Goal: Browse casually: Explore the website without a specific task or goal

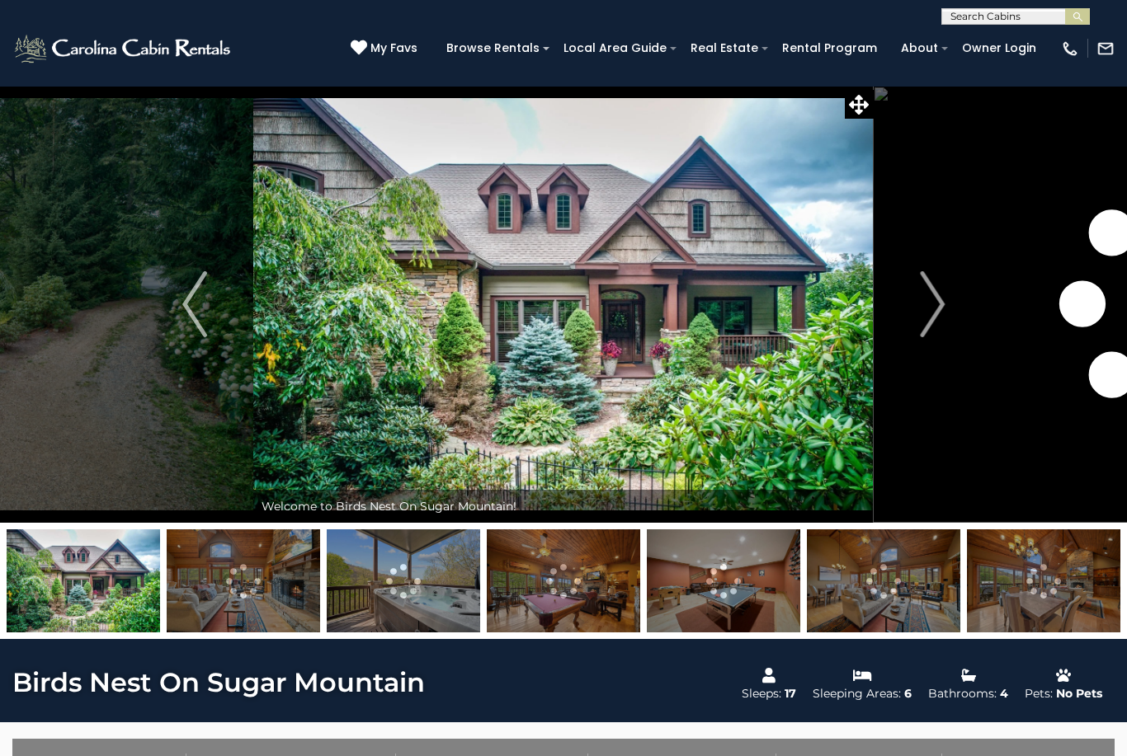
click at [942, 317] on img "Next" at bounding box center [932, 304] width 25 height 66
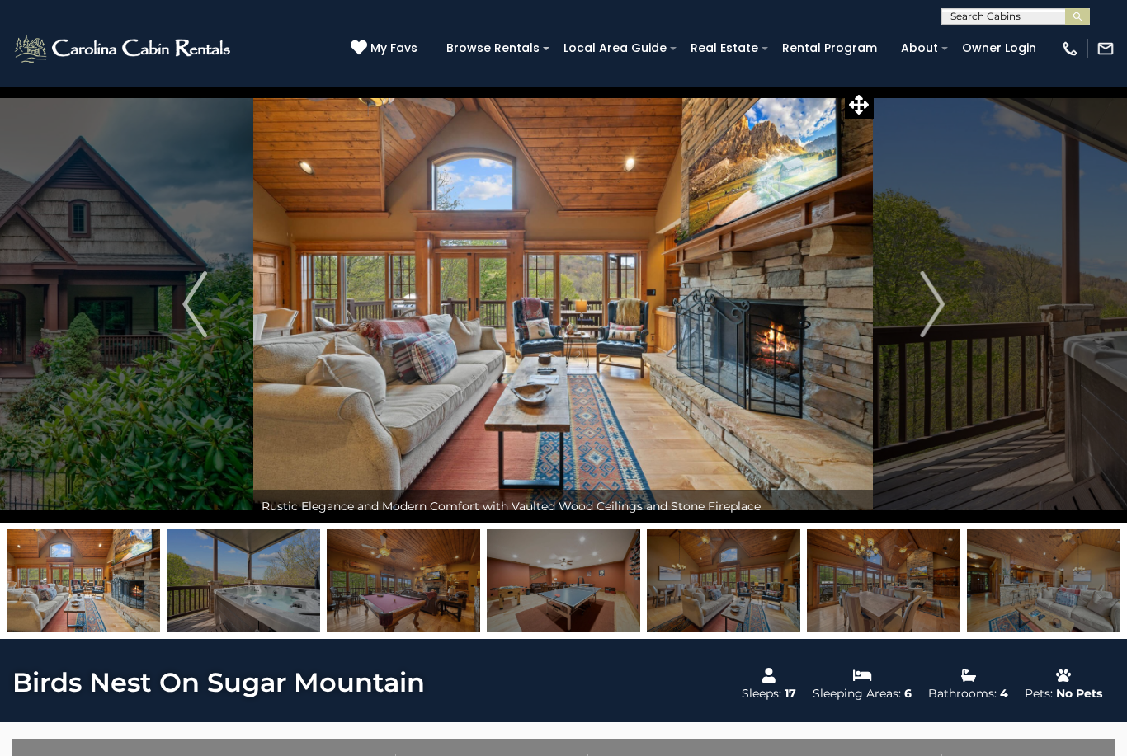
click at [929, 309] on img "Next" at bounding box center [932, 304] width 25 height 66
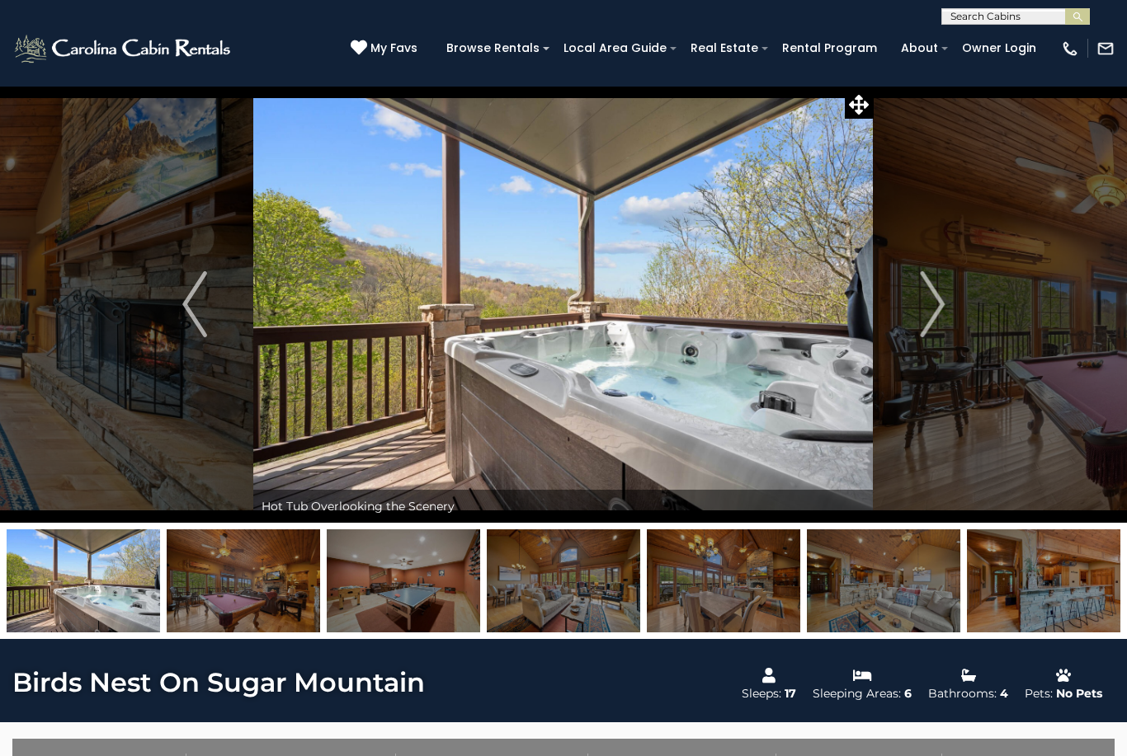
click at [912, 313] on button "Next" at bounding box center [932, 304] width 117 height 437
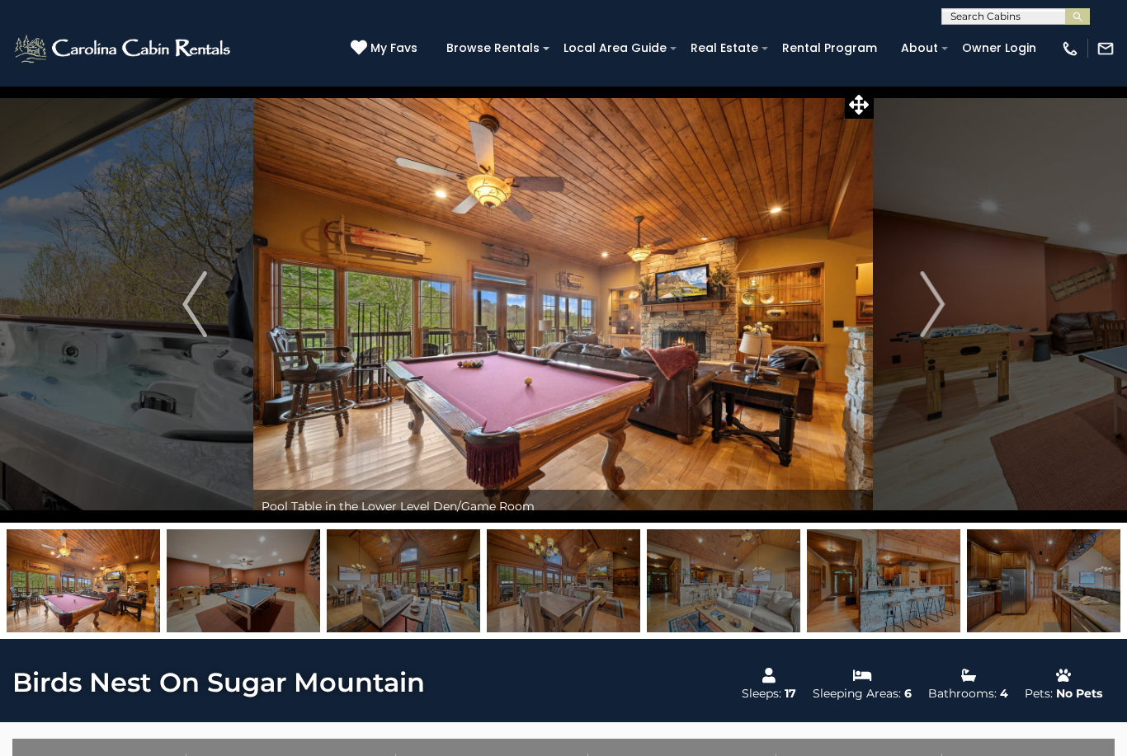
click at [931, 302] on img "Next" at bounding box center [932, 304] width 25 height 66
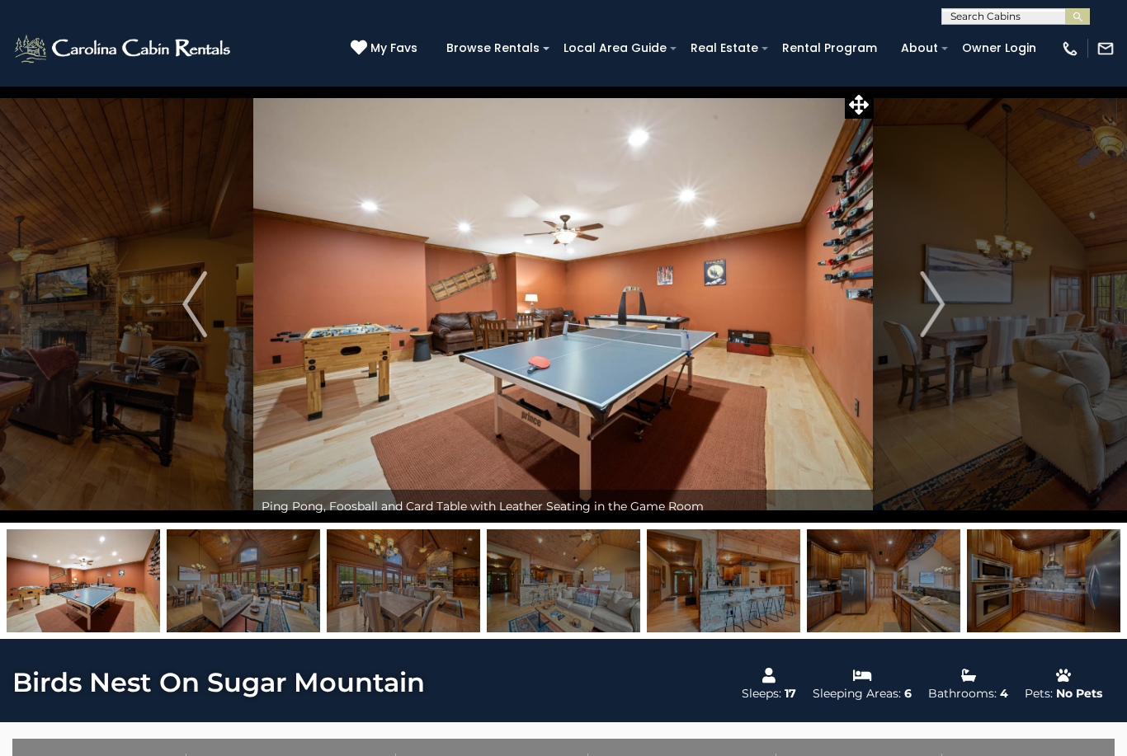
click at [196, 318] on img "Previous" at bounding box center [194, 304] width 25 height 66
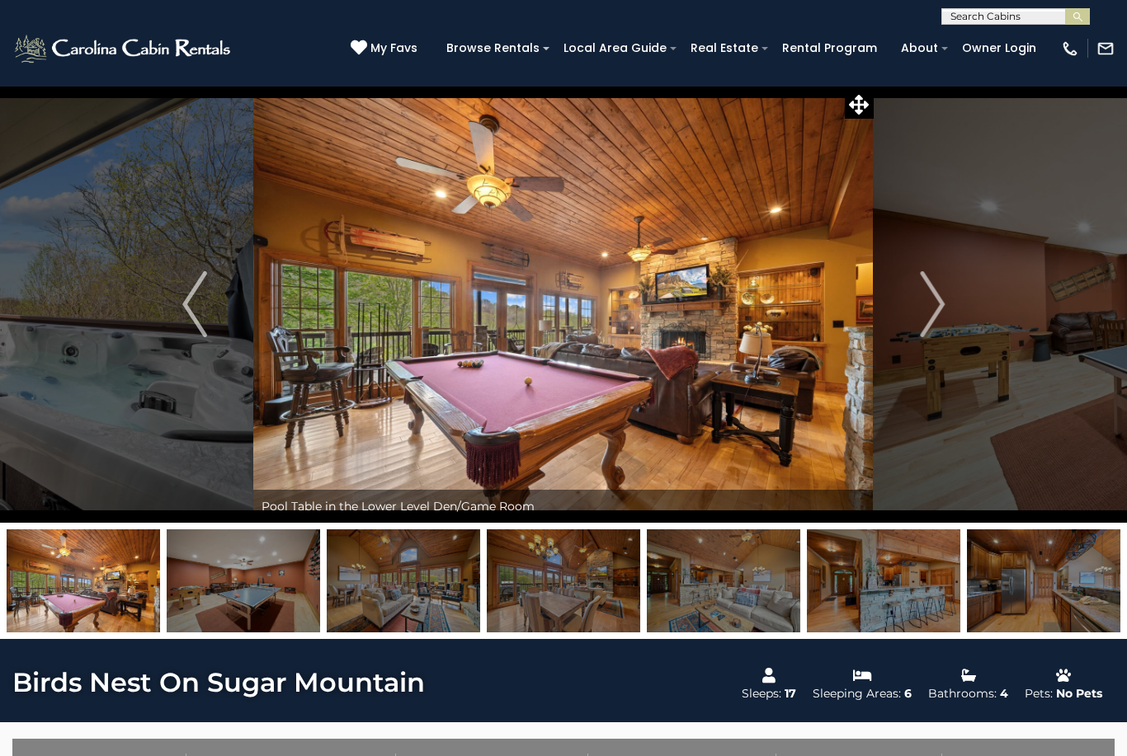
click at [940, 318] on img "Next" at bounding box center [932, 304] width 25 height 66
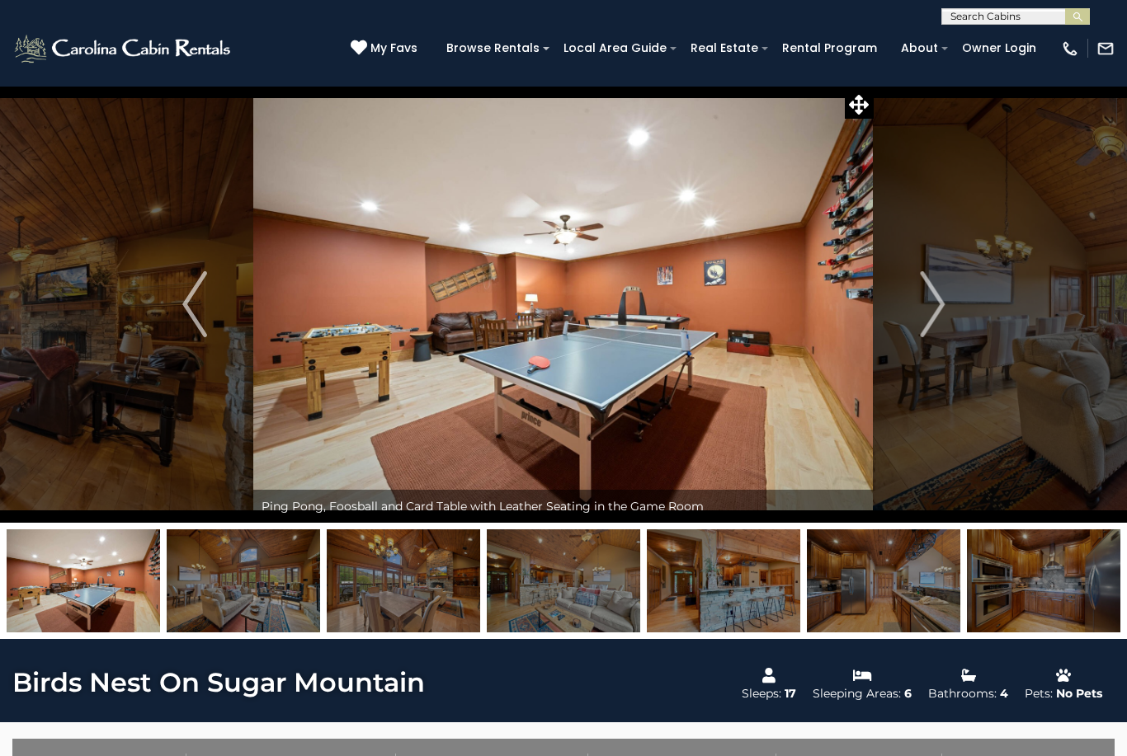
click at [927, 319] on img "Next" at bounding box center [932, 304] width 25 height 66
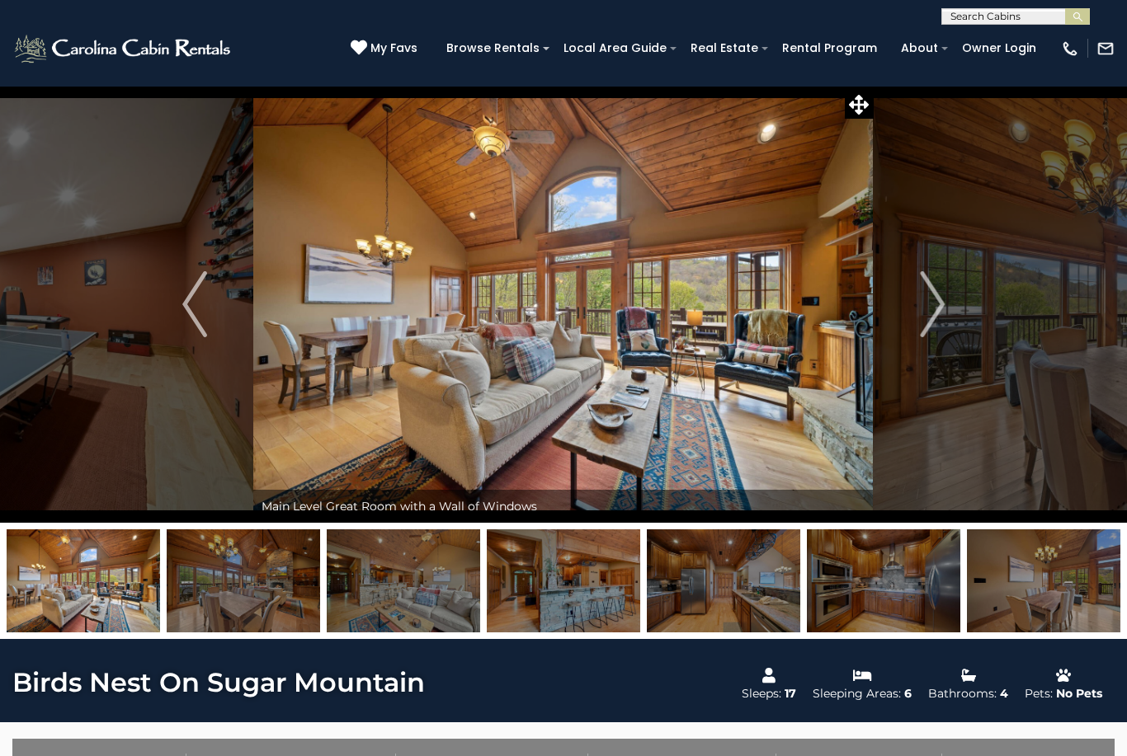
click at [938, 337] on button "Next" at bounding box center [932, 304] width 117 height 437
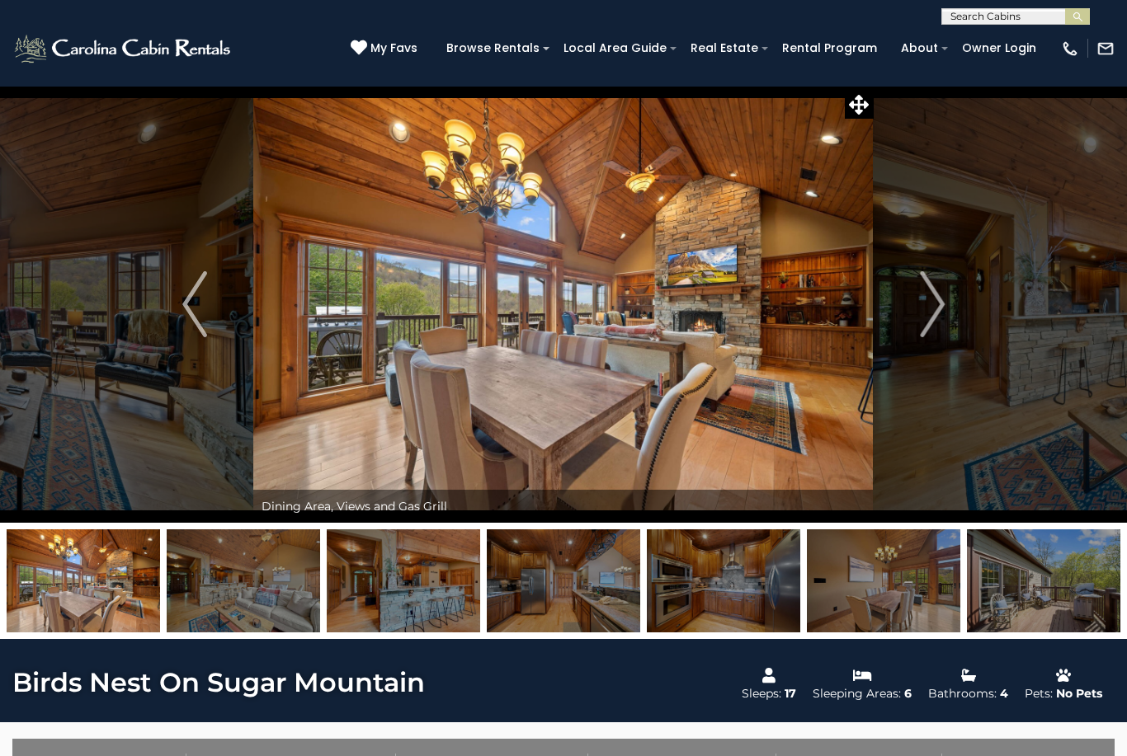
click at [932, 330] on img "Next" at bounding box center [932, 304] width 25 height 66
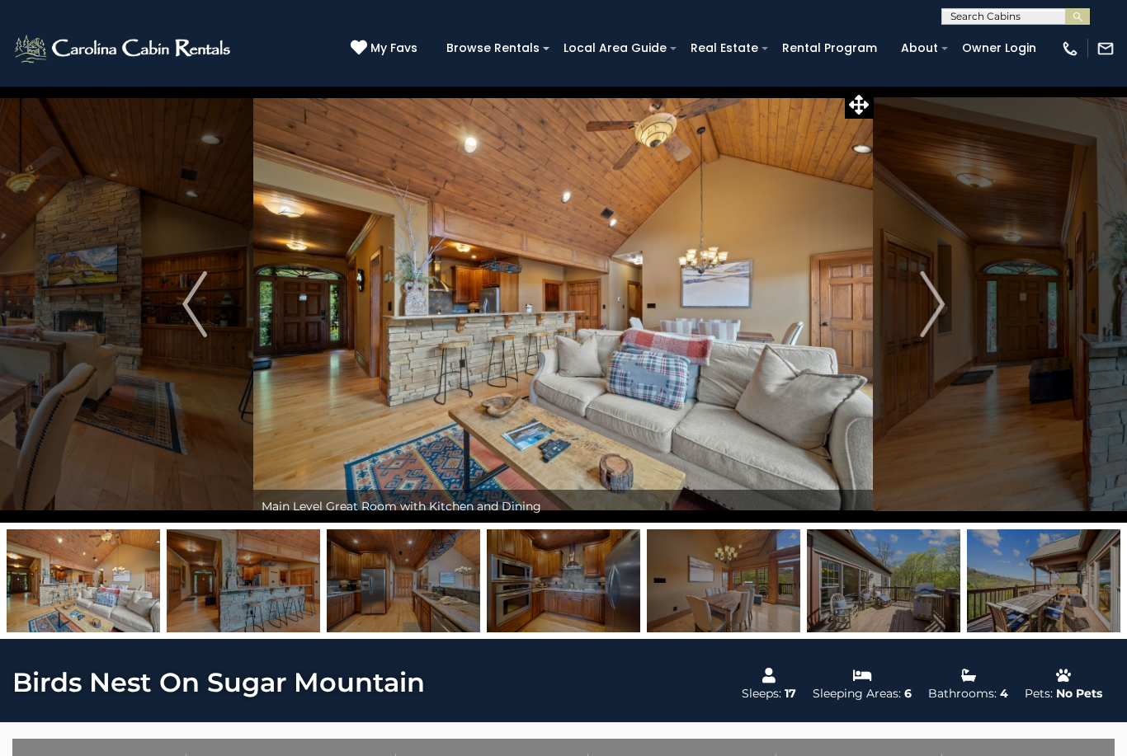
click at [922, 324] on img "Next" at bounding box center [932, 304] width 25 height 66
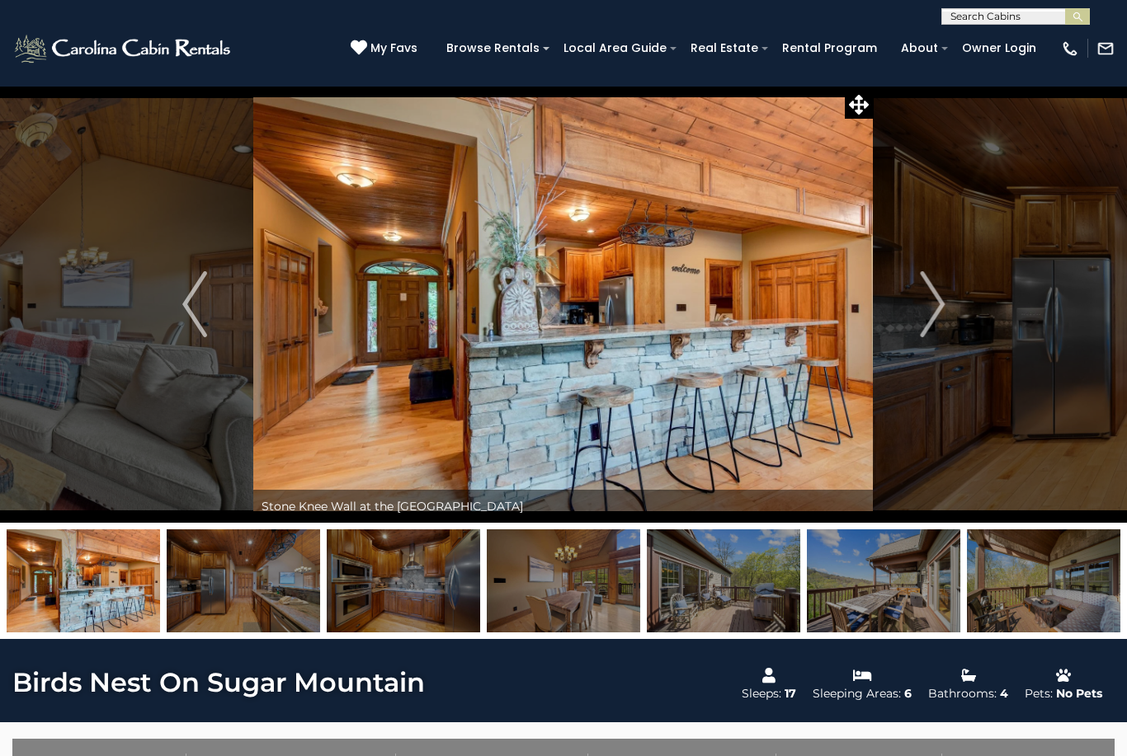
click at [912, 319] on button "Next" at bounding box center [932, 304] width 117 height 437
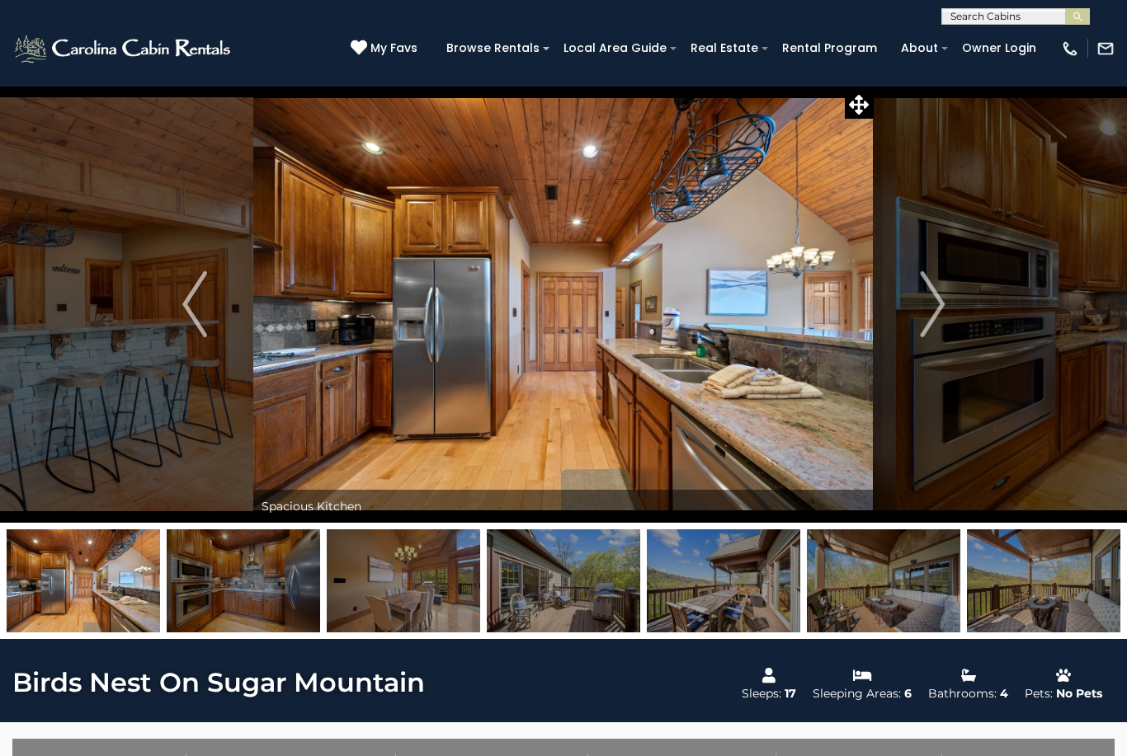
click at [942, 318] on img "Next" at bounding box center [932, 304] width 25 height 66
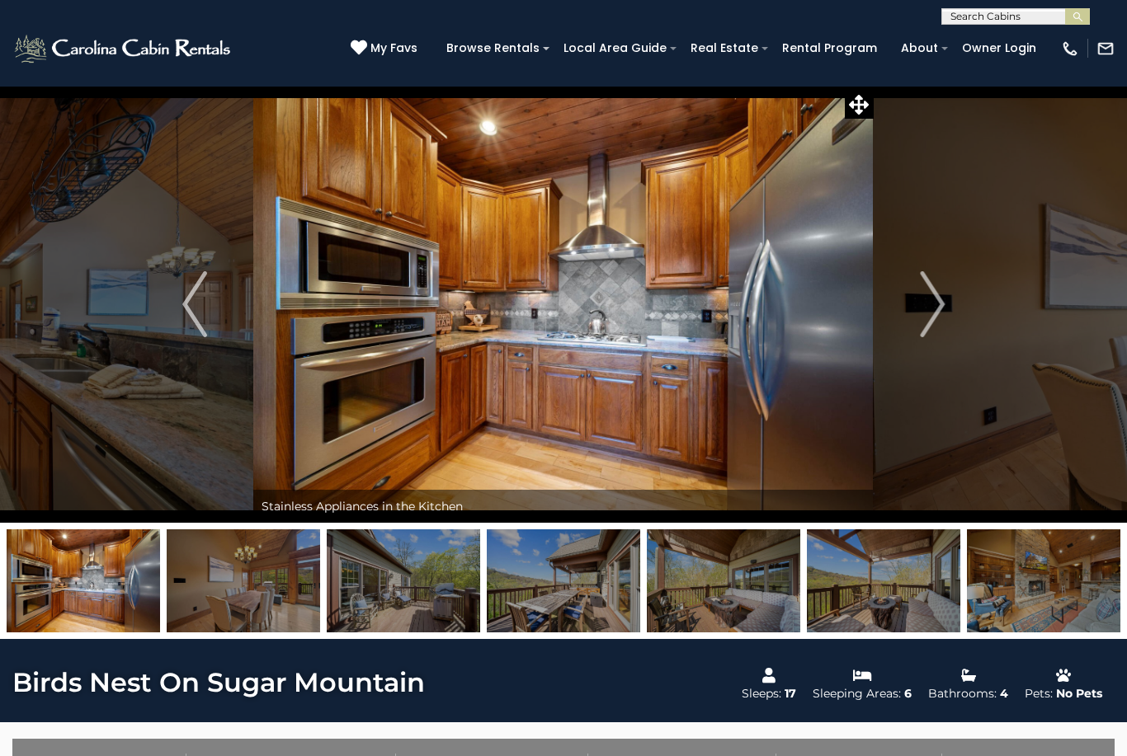
click at [940, 313] on img "Next" at bounding box center [932, 304] width 25 height 66
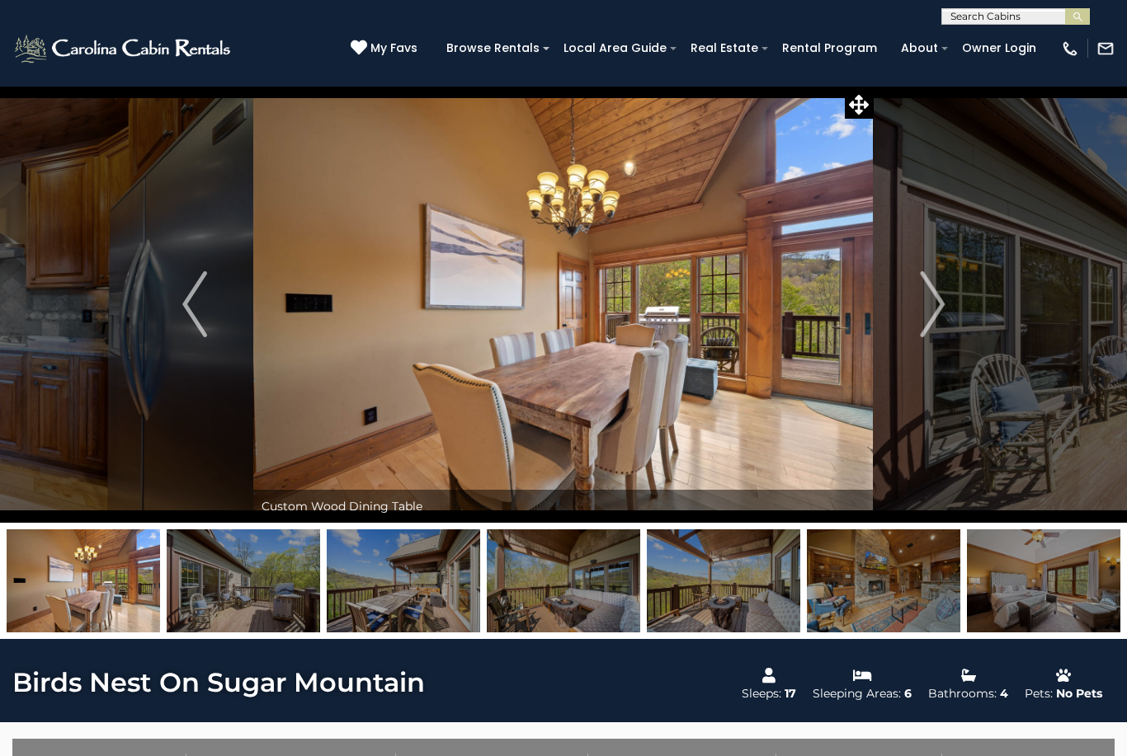
click at [935, 308] on img "Next" at bounding box center [932, 304] width 25 height 66
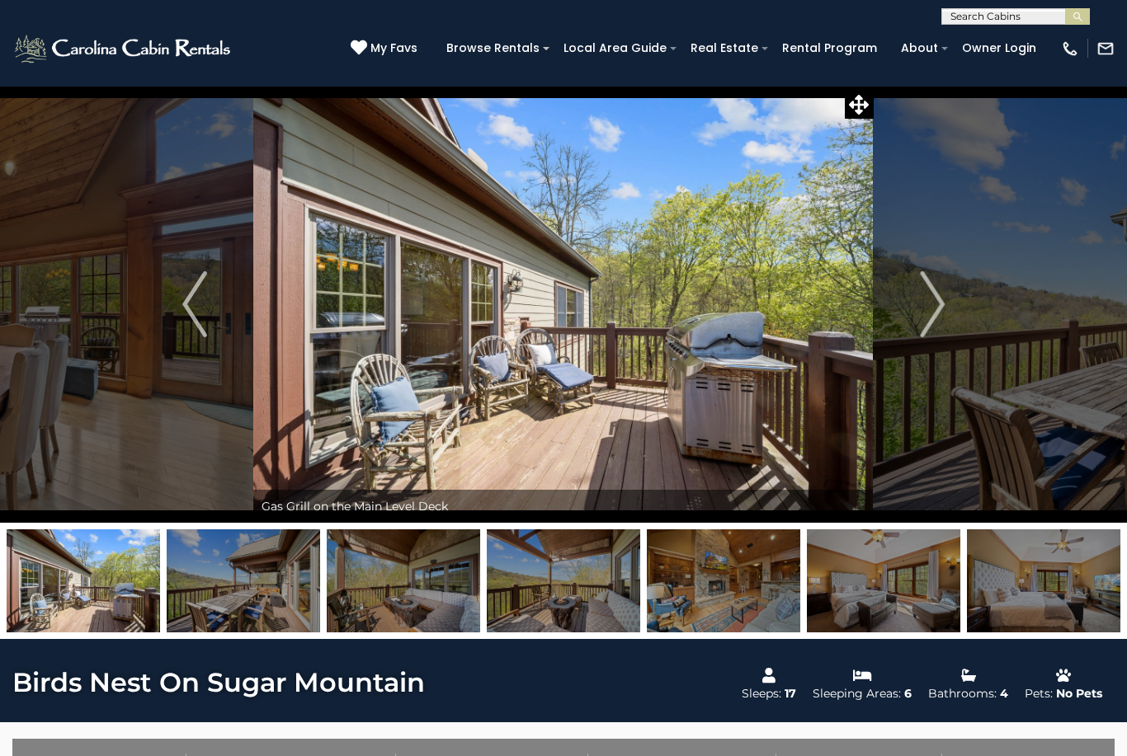
click at [926, 323] on img "Next" at bounding box center [932, 304] width 25 height 66
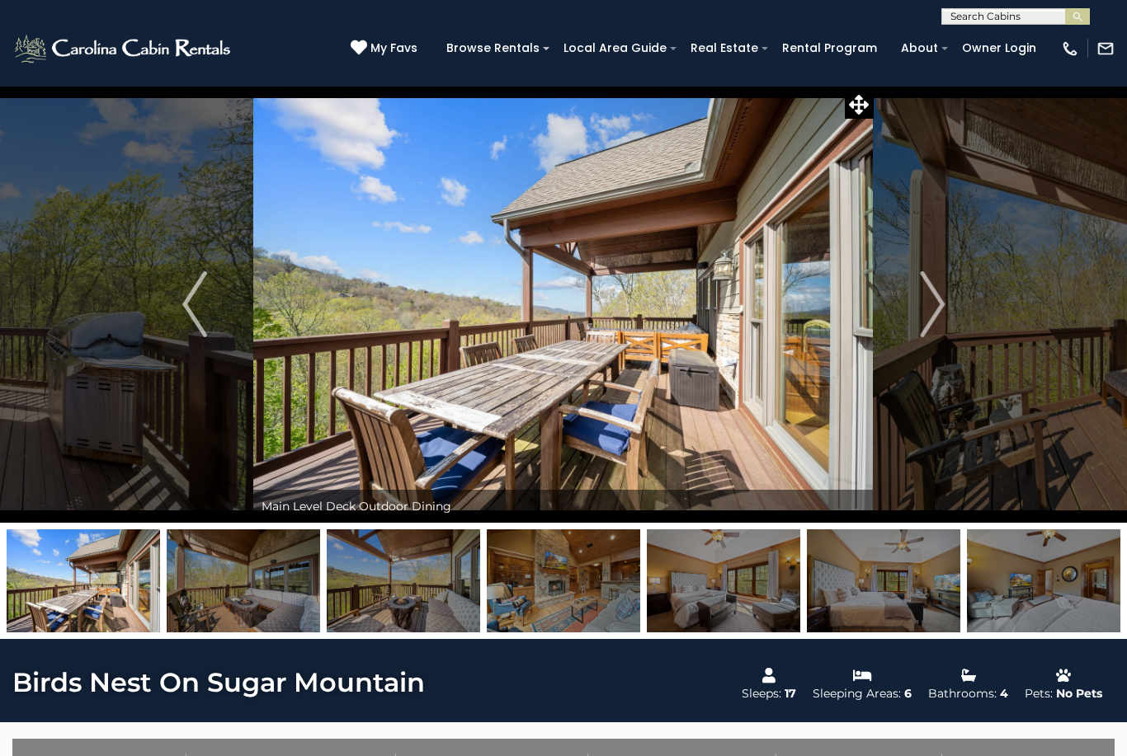
click at [930, 321] on img "Next" at bounding box center [932, 304] width 25 height 66
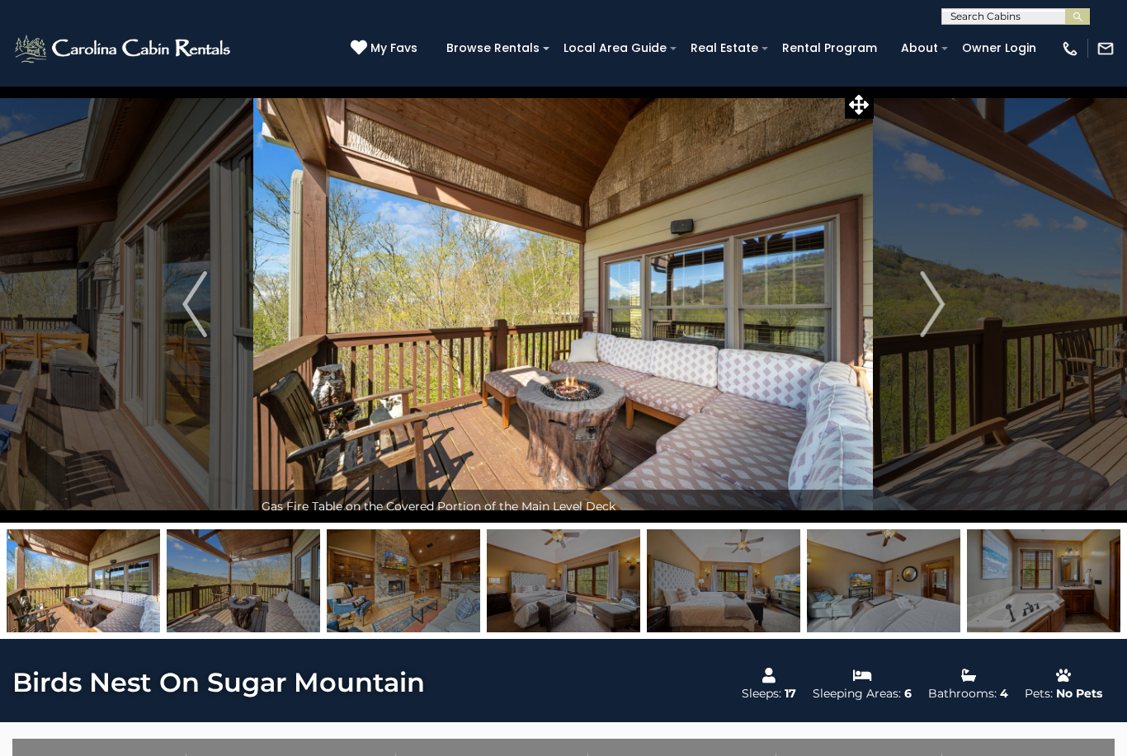
click at [932, 318] on img "Next" at bounding box center [932, 304] width 25 height 66
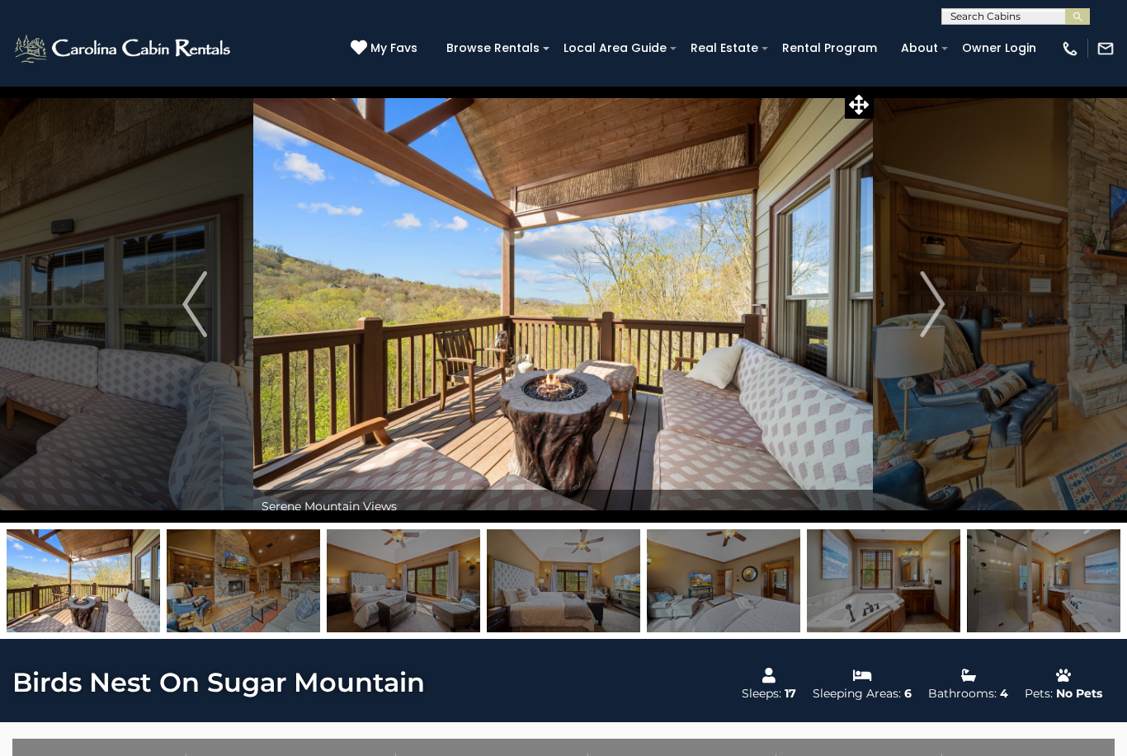
click at [936, 319] on img "Next" at bounding box center [932, 304] width 25 height 66
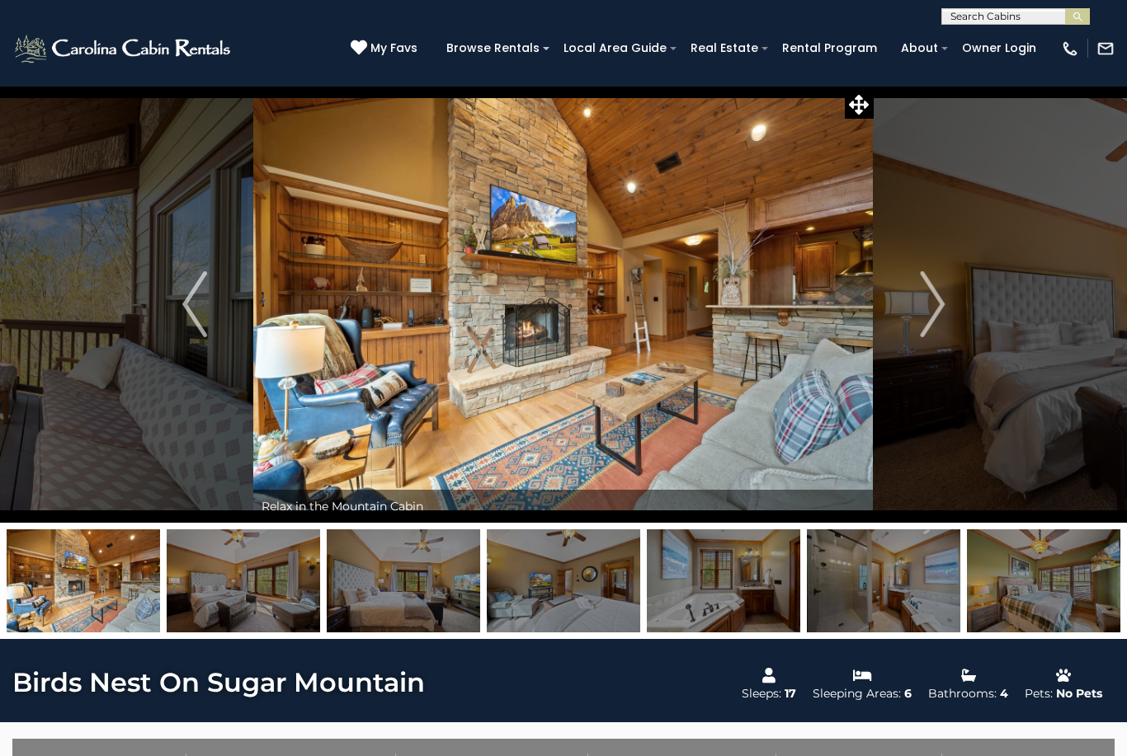
click at [927, 317] on img "Next" at bounding box center [932, 304] width 25 height 66
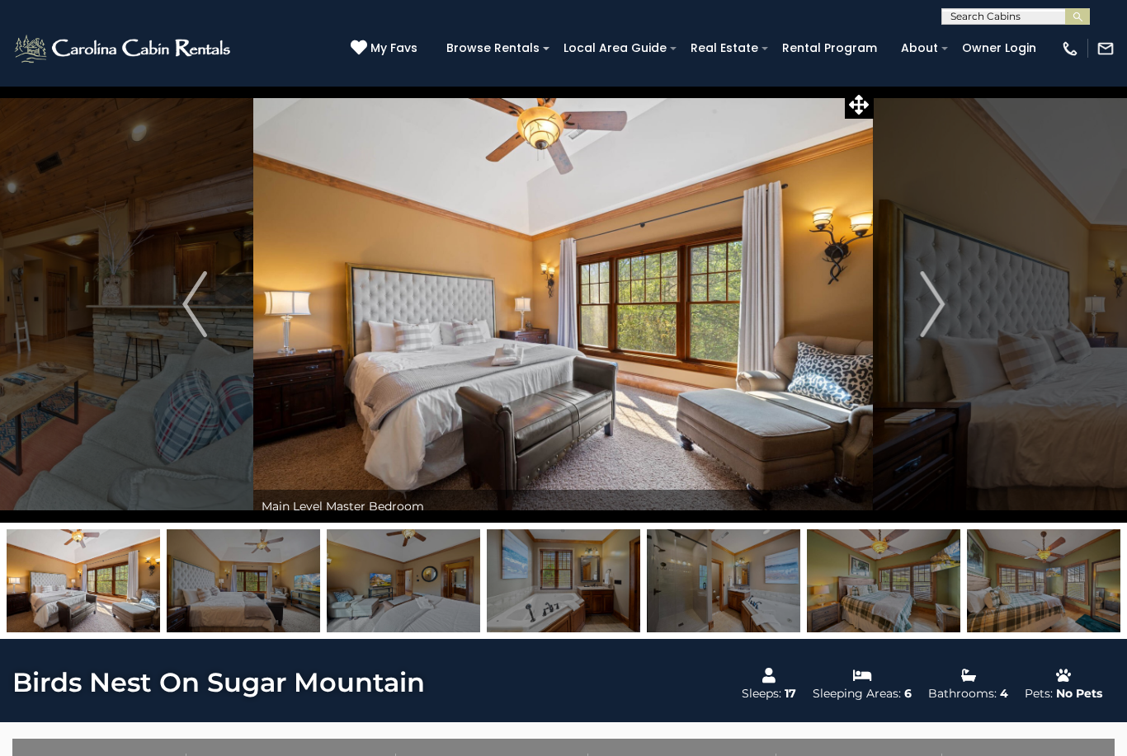
click at [934, 313] on img "Next" at bounding box center [932, 304] width 25 height 66
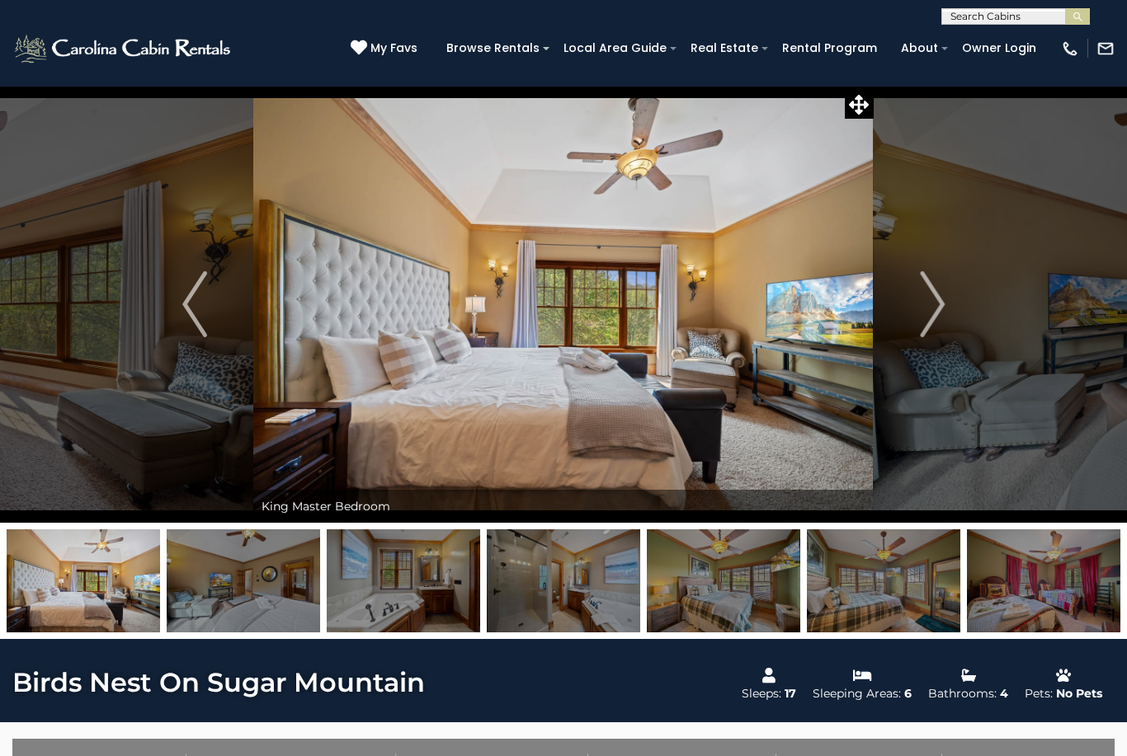
click at [926, 310] on img "Next" at bounding box center [932, 304] width 25 height 66
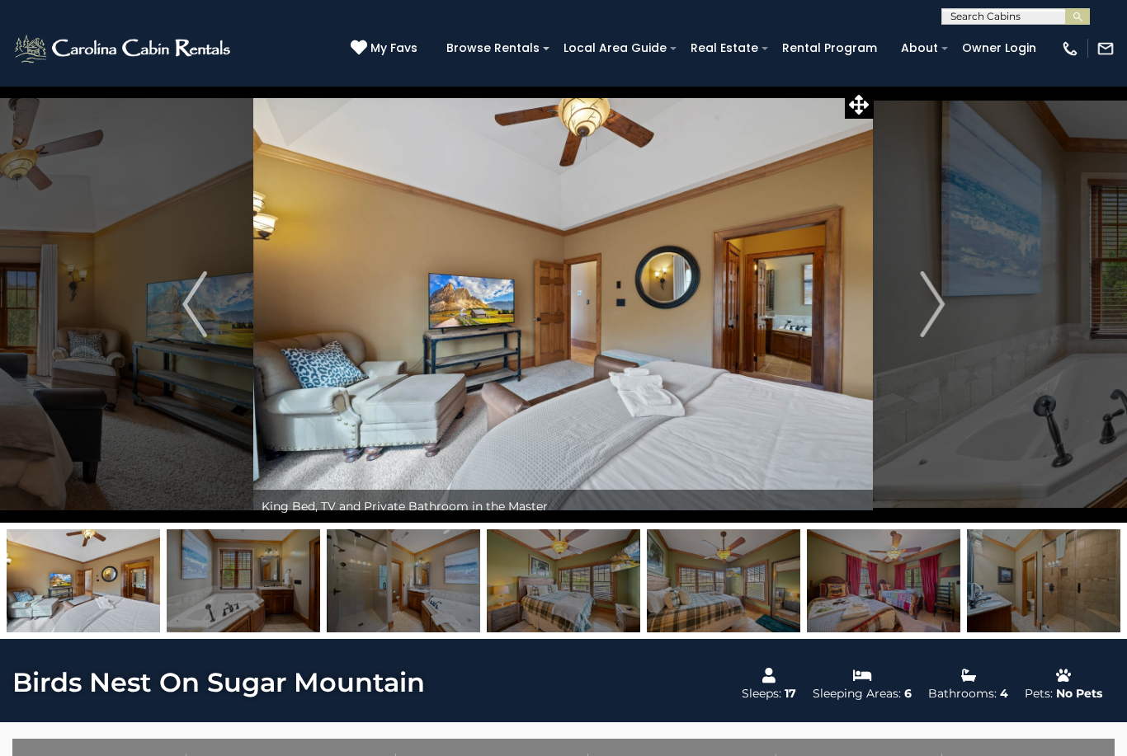
click at [916, 317] on button "Next" at bounding box center [932, 304] width 117 height 437
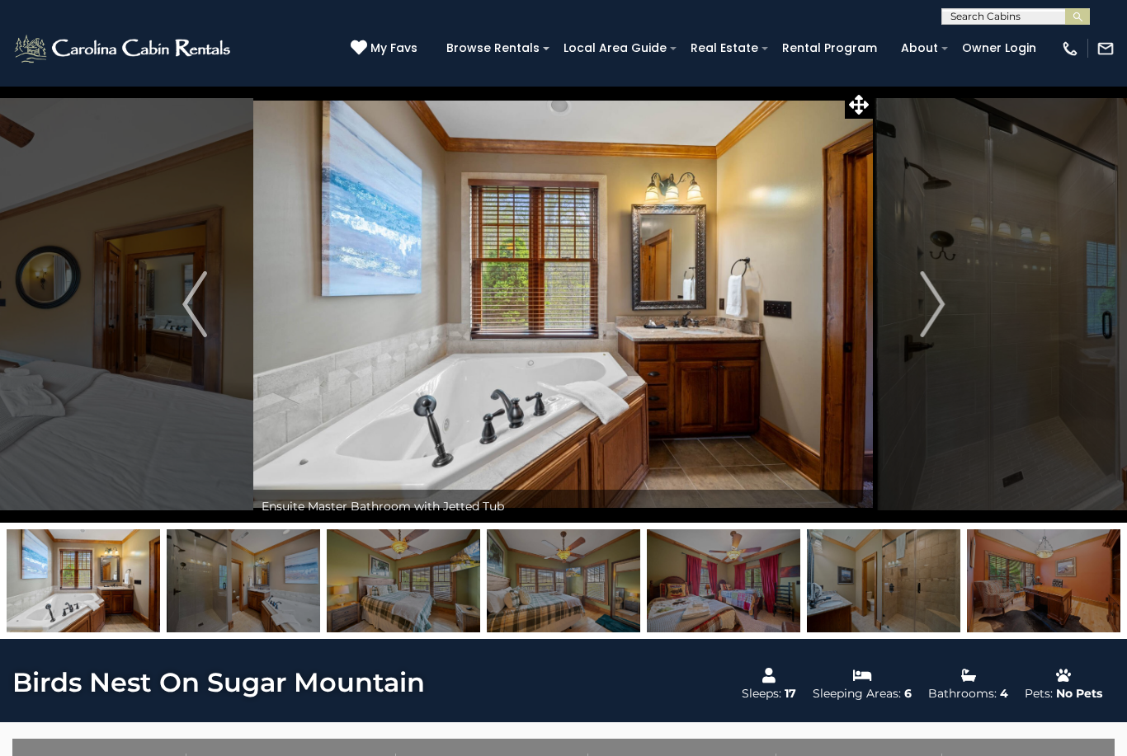
click at [918, 315] on button "Next" at bounding box center [932, 304] width 117 height 437
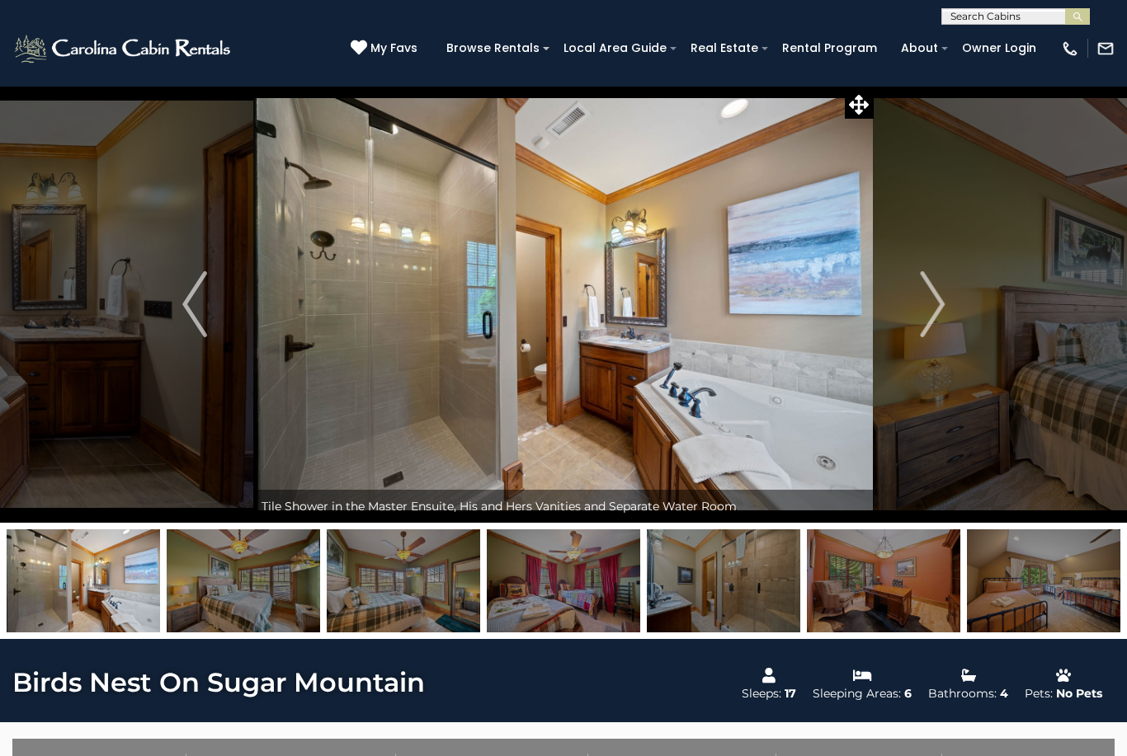
click at [930, 314] on img "Next" at bounding box center [932, 304] width 25 height 66
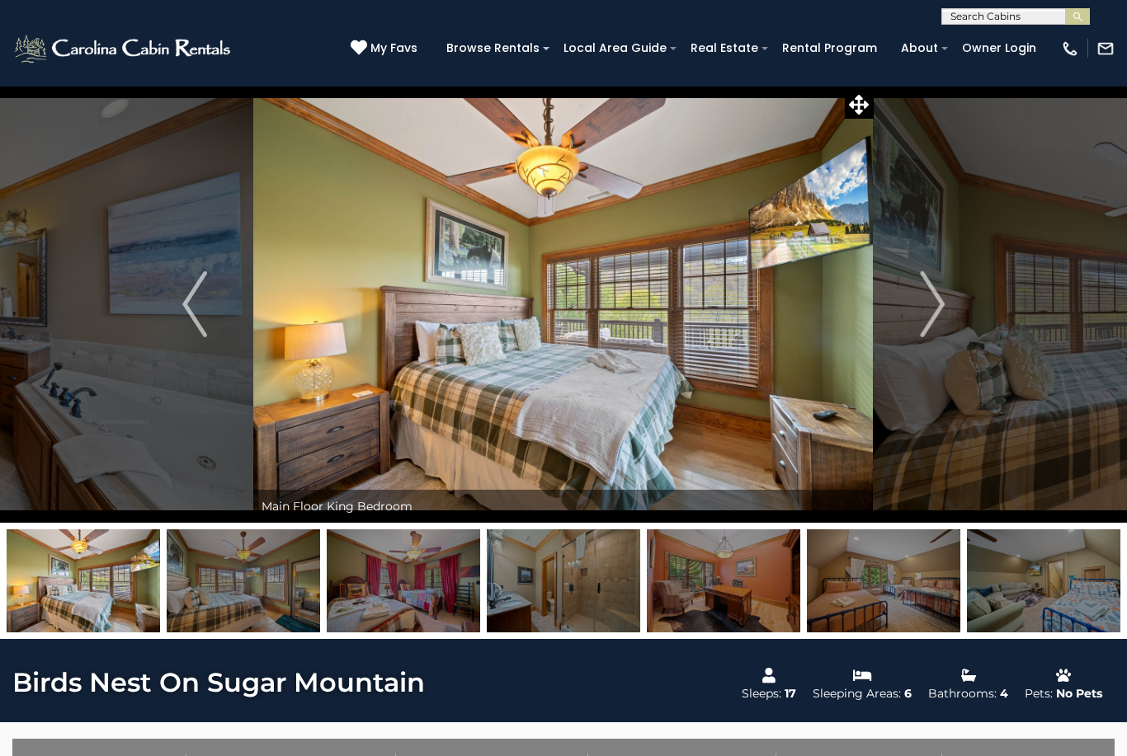
click at [935, 310] on img "Next" at bounding box center [932, 304] width 25 height 66
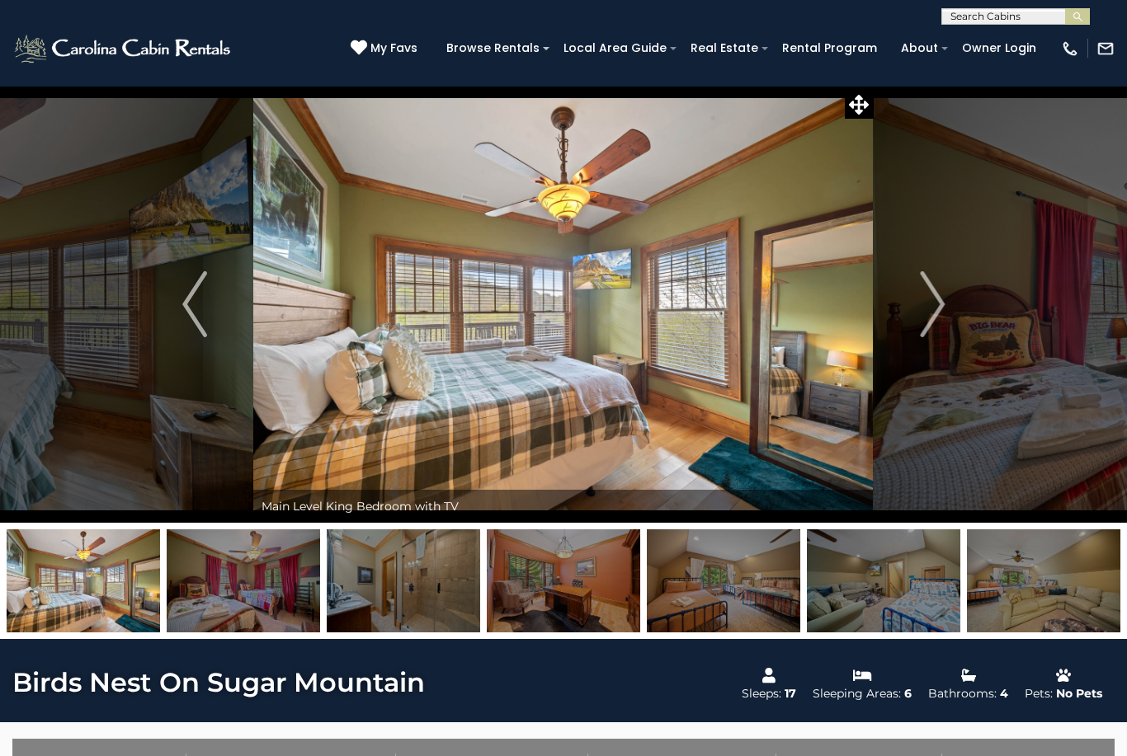
click at [935, 309] on img "Next" at bounding box center [932, 304] width 25 height 66
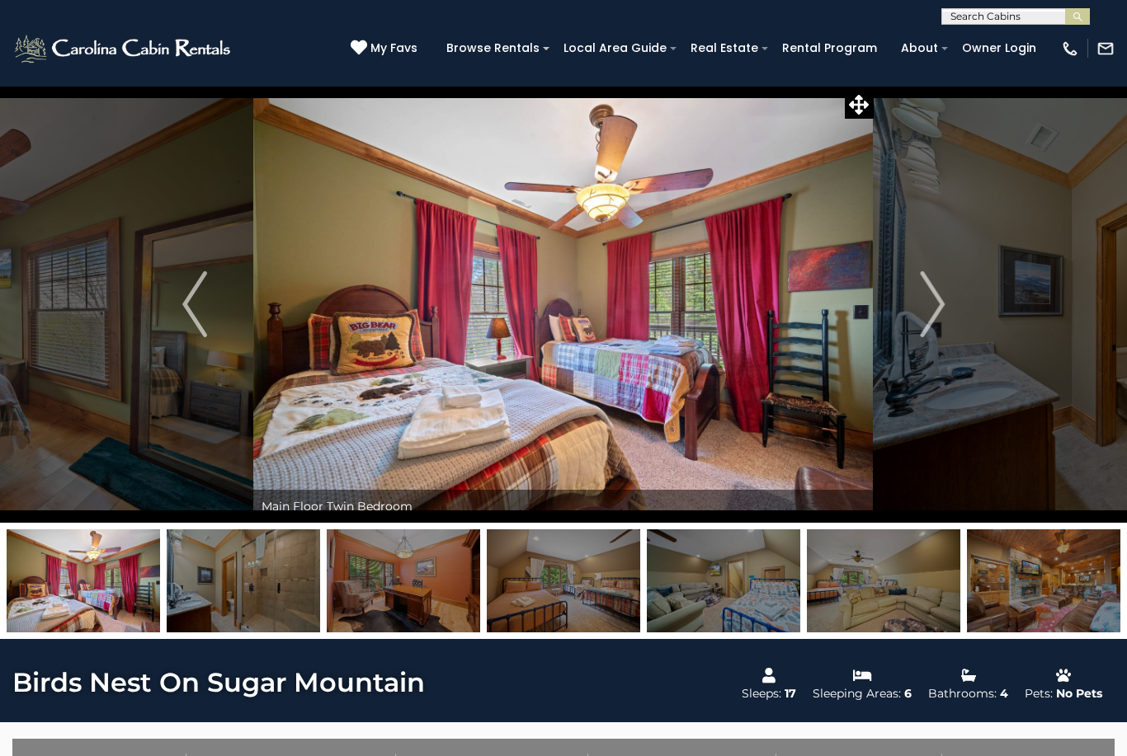
click at [927, 316] on img "Next" at bounding box center [932, 304] width 25 height 66
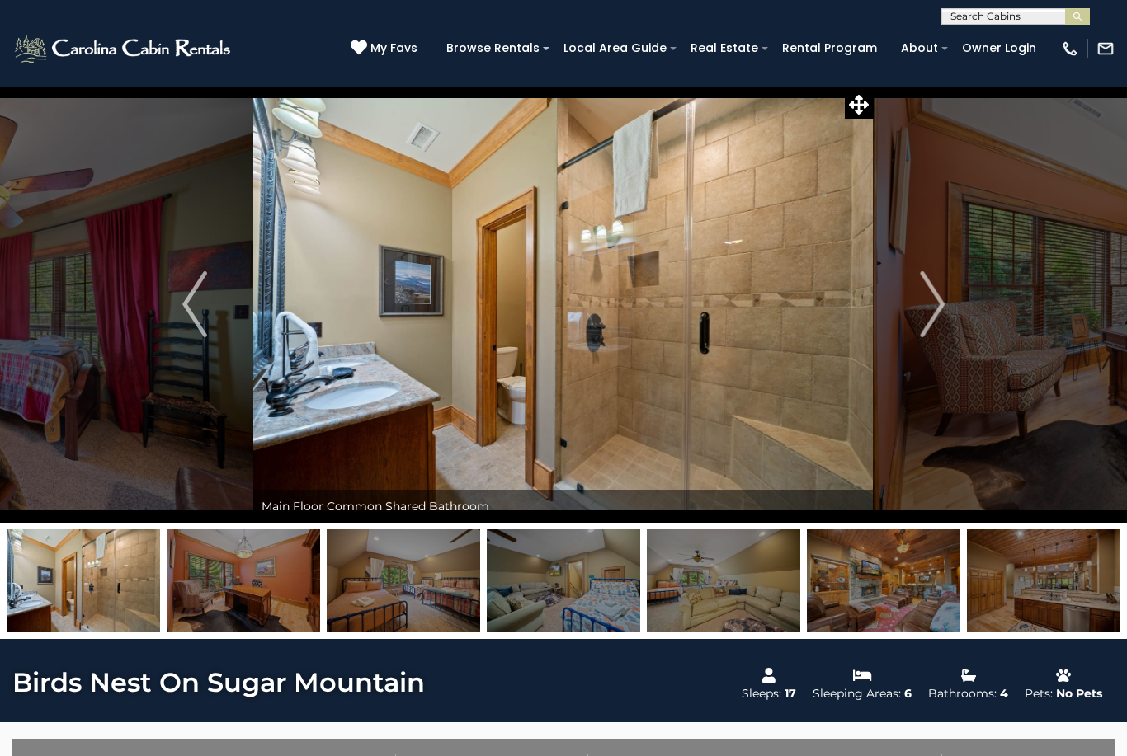
click at [935, 314] on img "Next" at bounding box center [932, 304] width 25 height 66
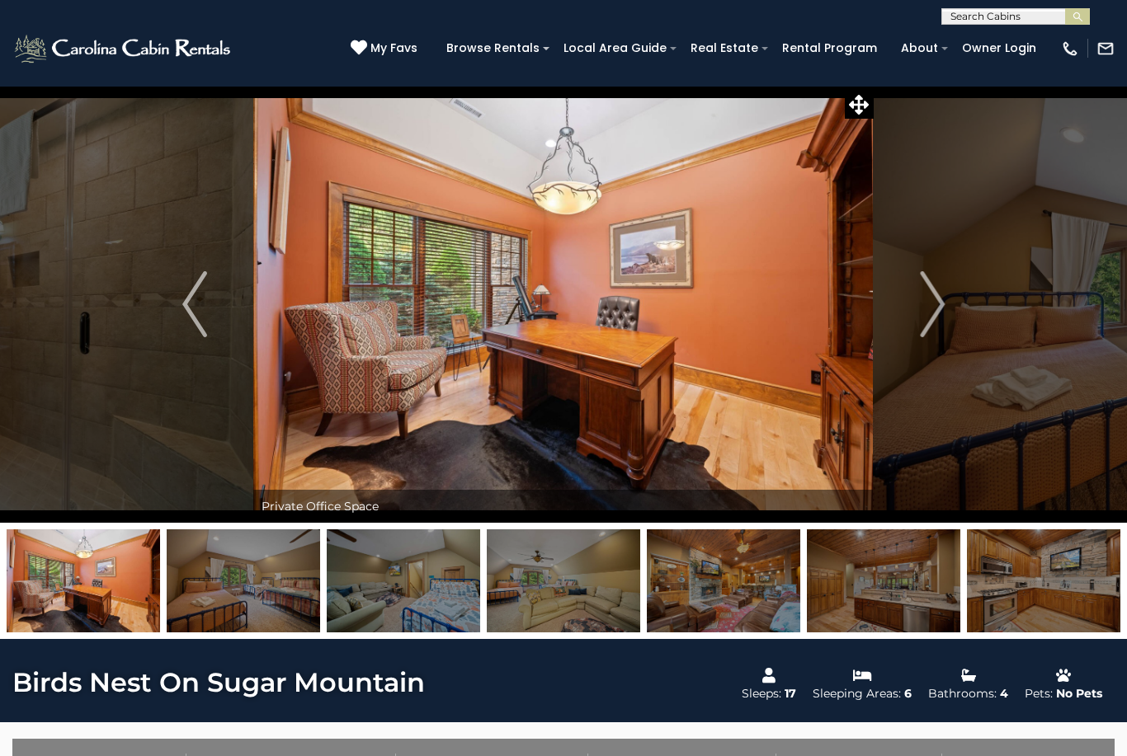
click at [904, 323] on button "Next" at bounding box center [932, 304] width 117 height 437
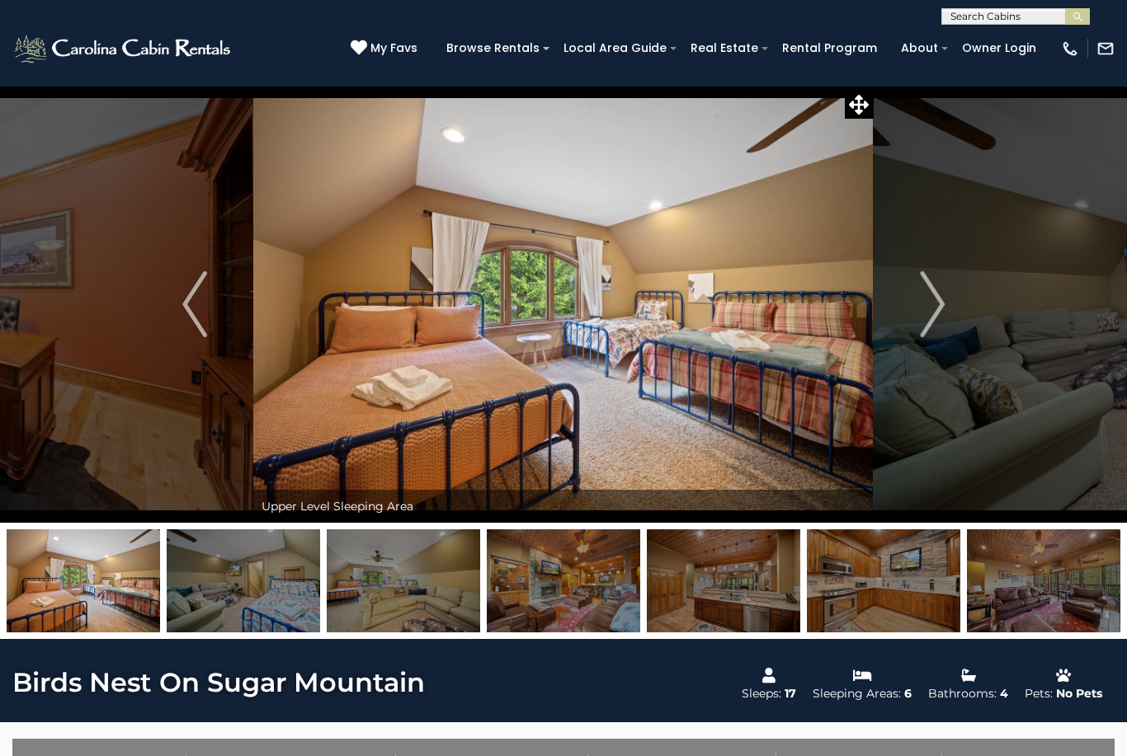
click at [931, 309] on img "Next" at bounding box center [932, 304] width 25 height 66
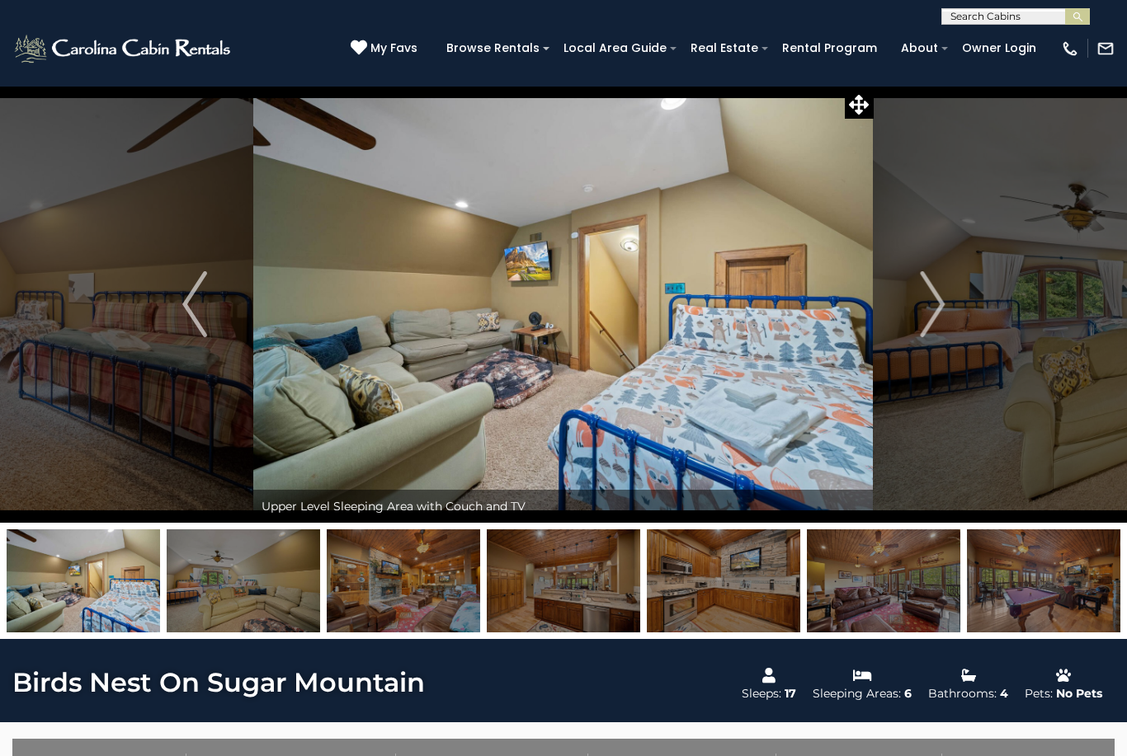
click at [924, 329] on img "Next" at bounding box center [932, 304] width 25 height 66
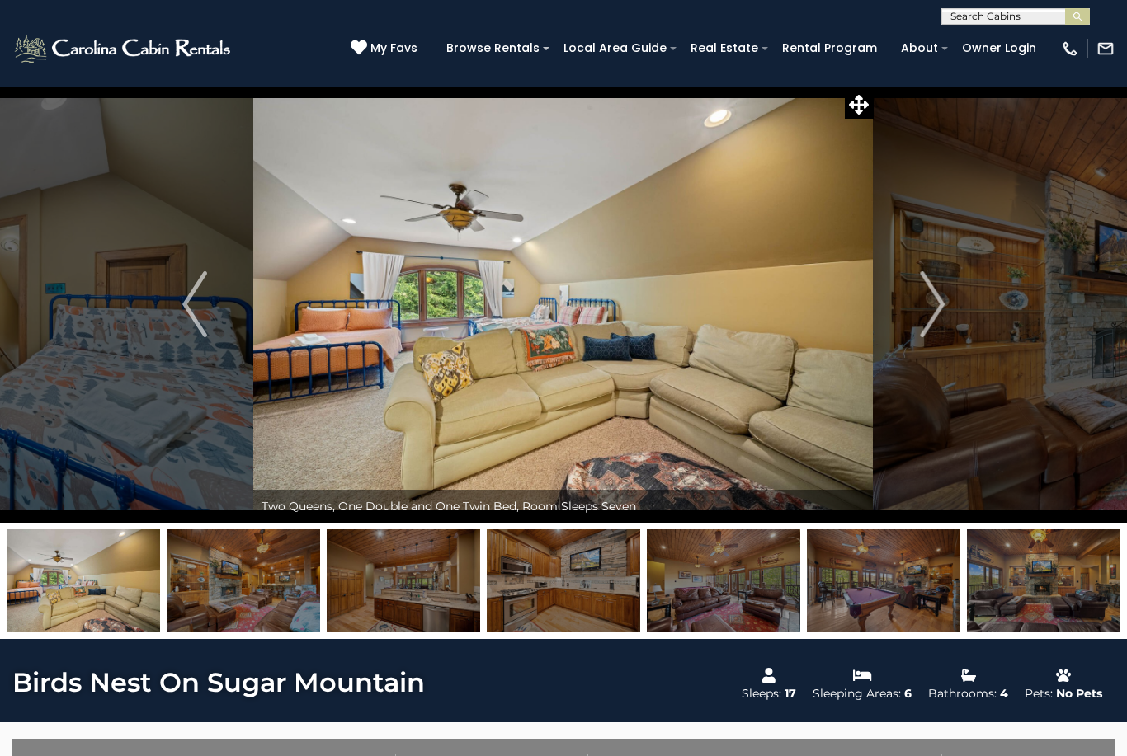
click at [924, 318] on img "Next" at bounding box center [932, 304] width 25 height 66
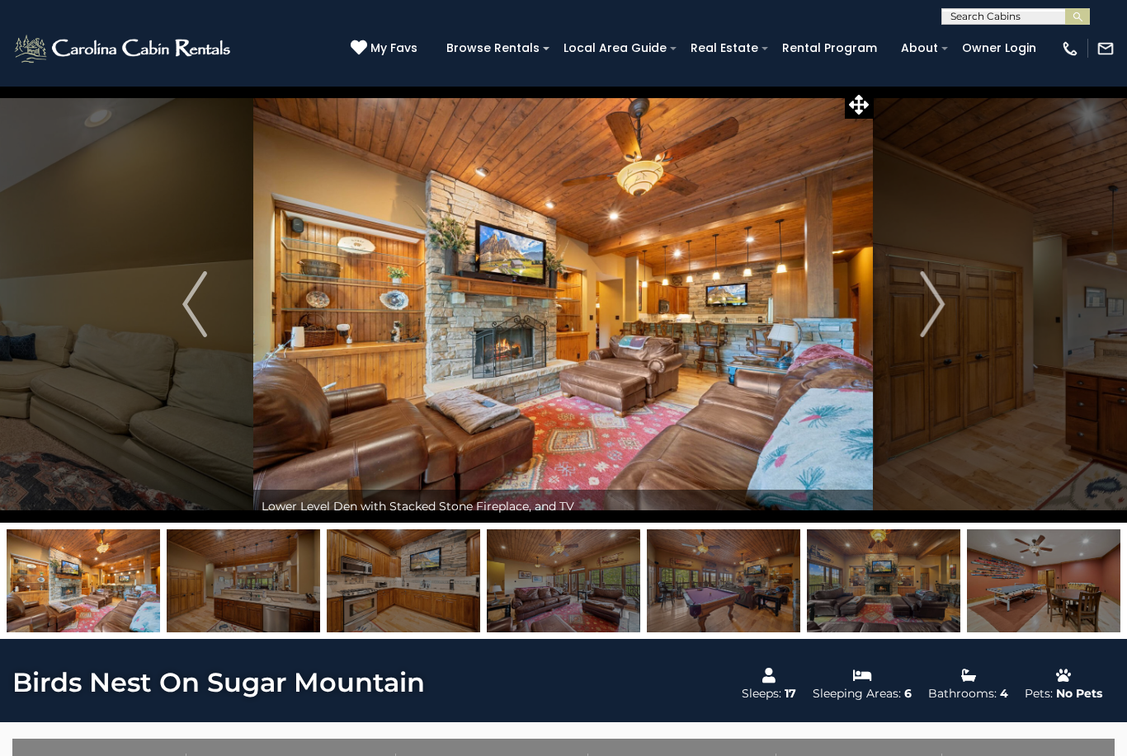
click at [914, 332] on button "Next" at bounding box center [932, 304] width 117 height 437
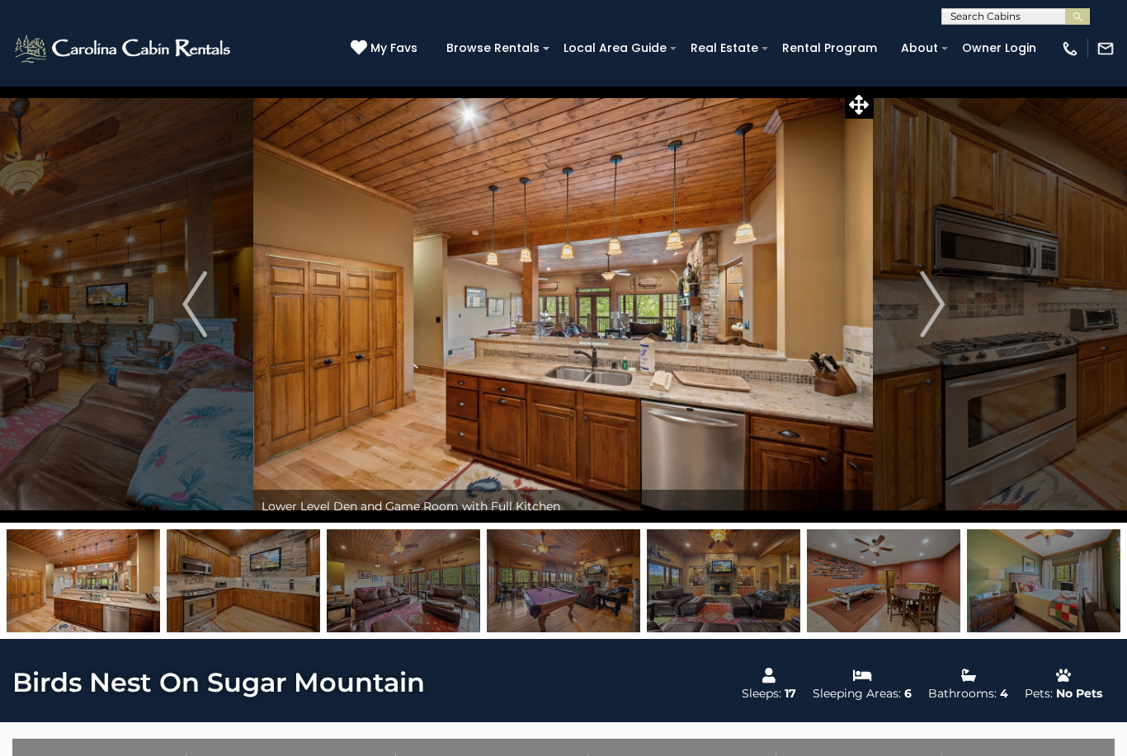
click at [907, 345] on button "Next" at bounding box center [932, 304] width 117 height 437
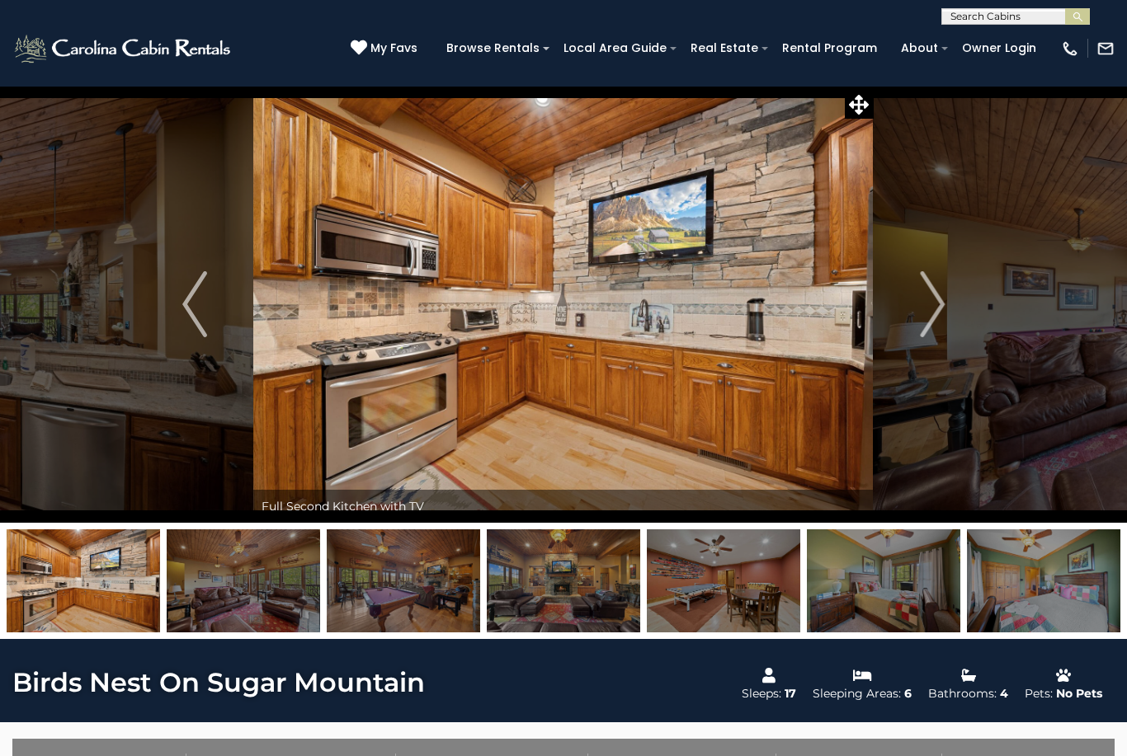
click at [908, 334] on button "Next" at bounding box center [932, 304] width 117 height 437
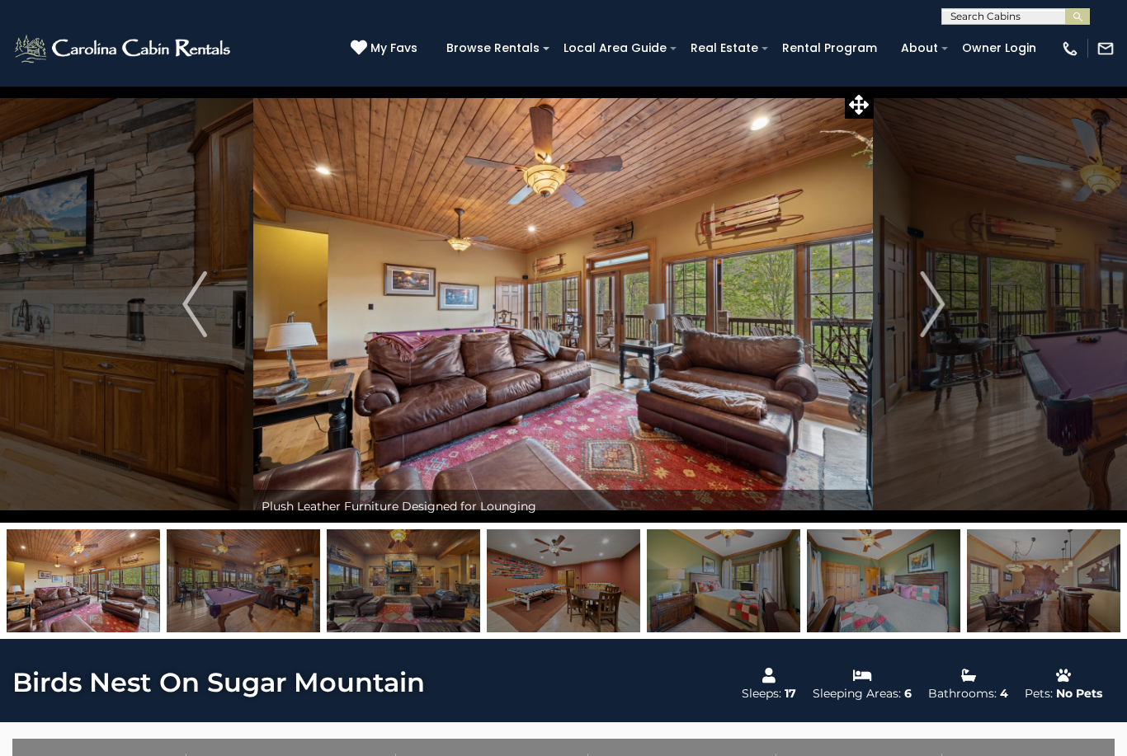
click at [929, 341] on button "Next" at bounding box center [932, 304] width 117 height 437
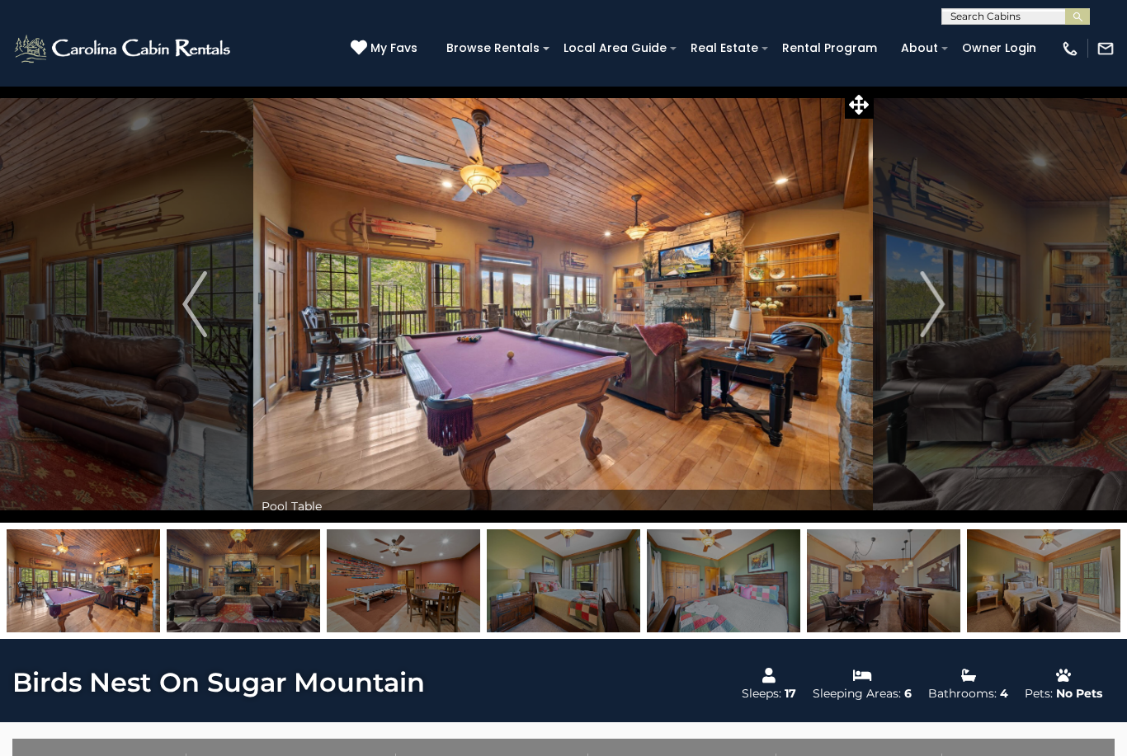
click at [938, 315] on img "Next" at bounding box center [932, 304] width 25 height 66
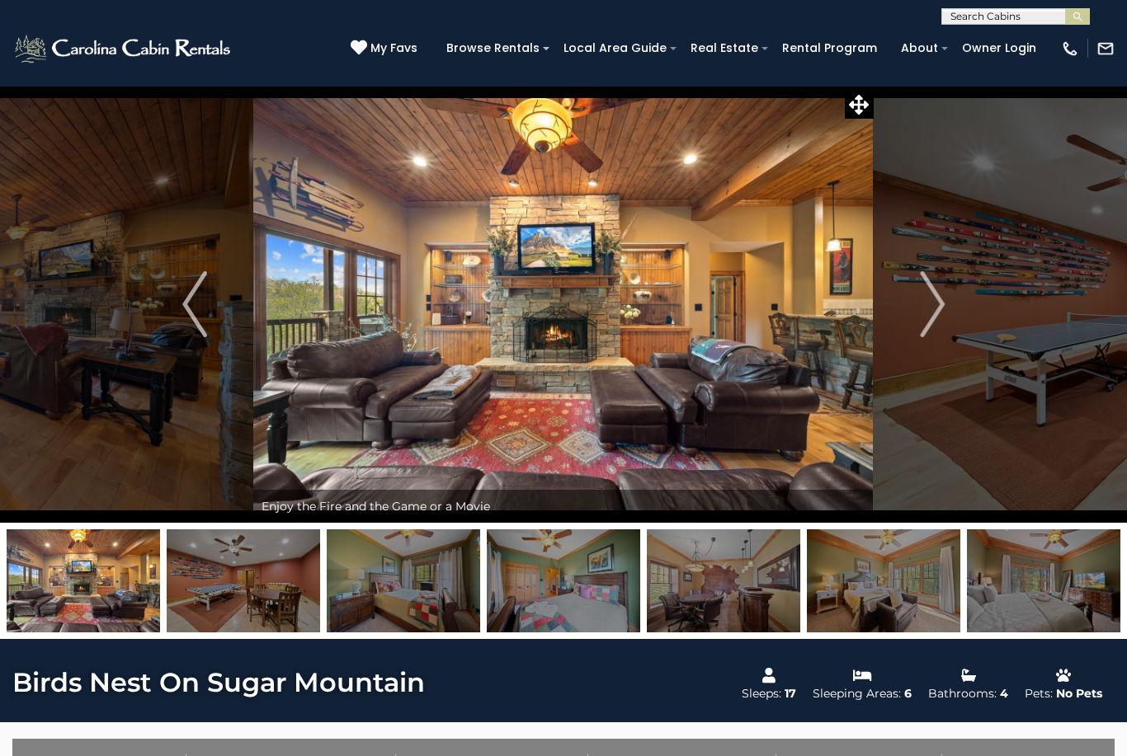
click at [203, 322] on img "Previous" at bounding box center [194, 304] width 25 height 66
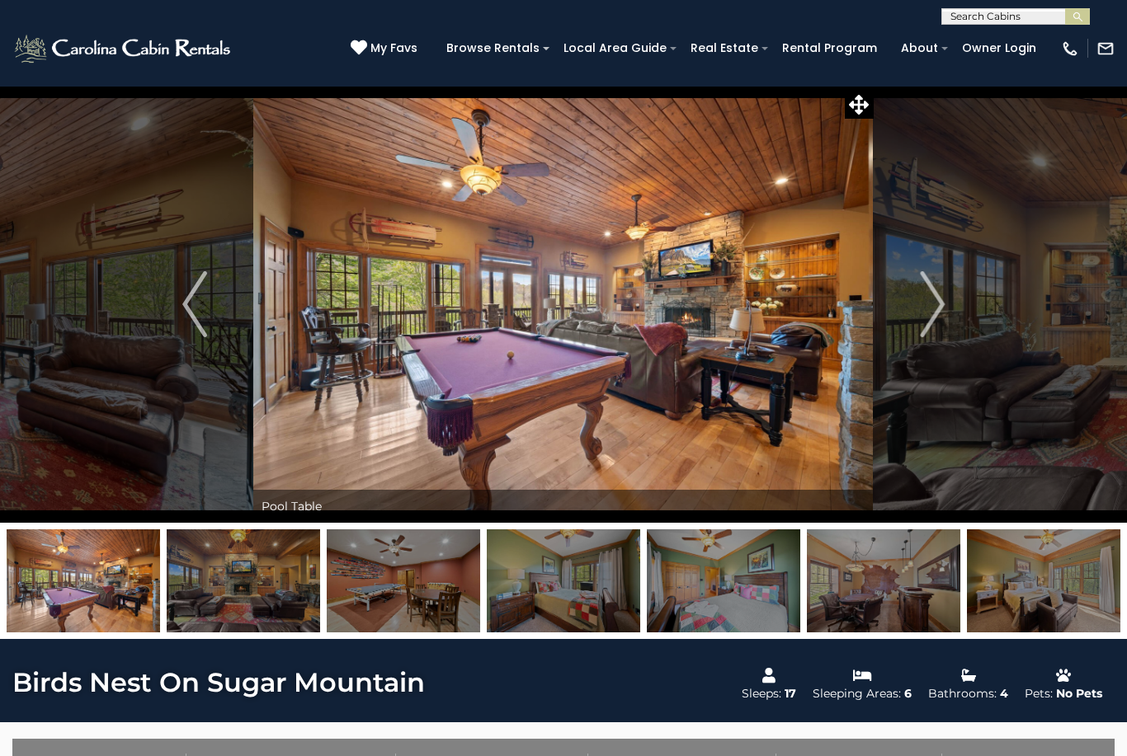
click at [926, 318] on img "Next" at bounding box center [932, 304] width 25 height 66
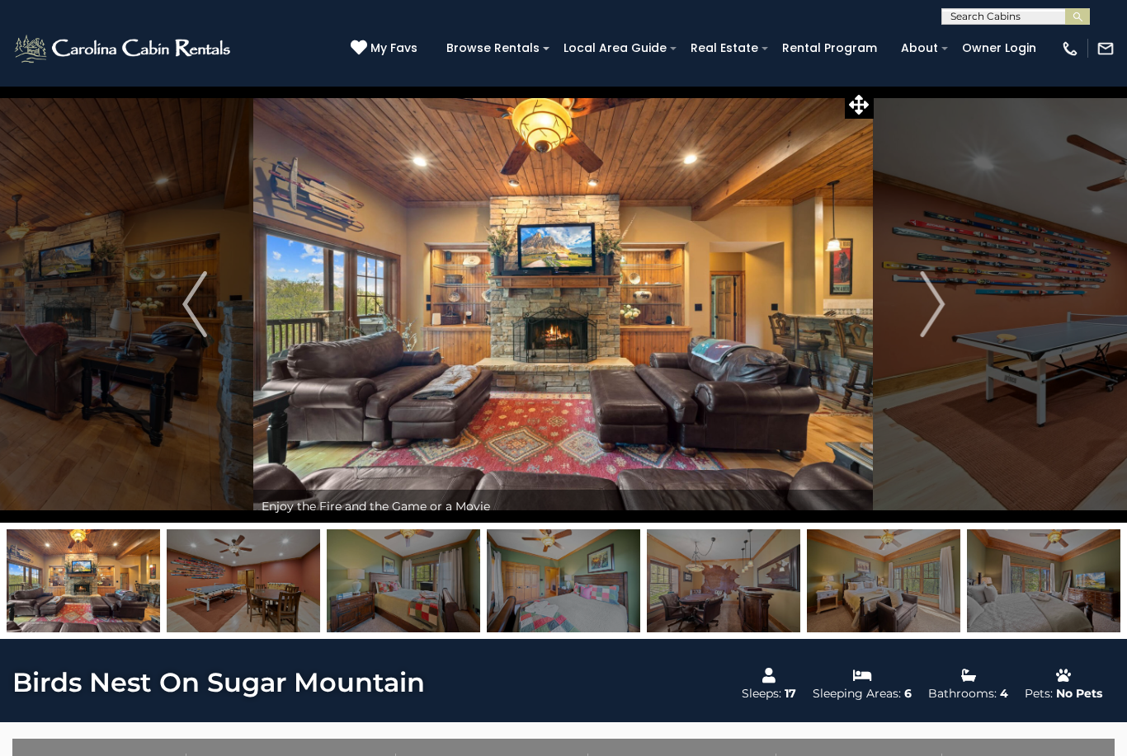
click at [916, 324] on button "Next" at bounding box center [932, 304] width 117 height 437
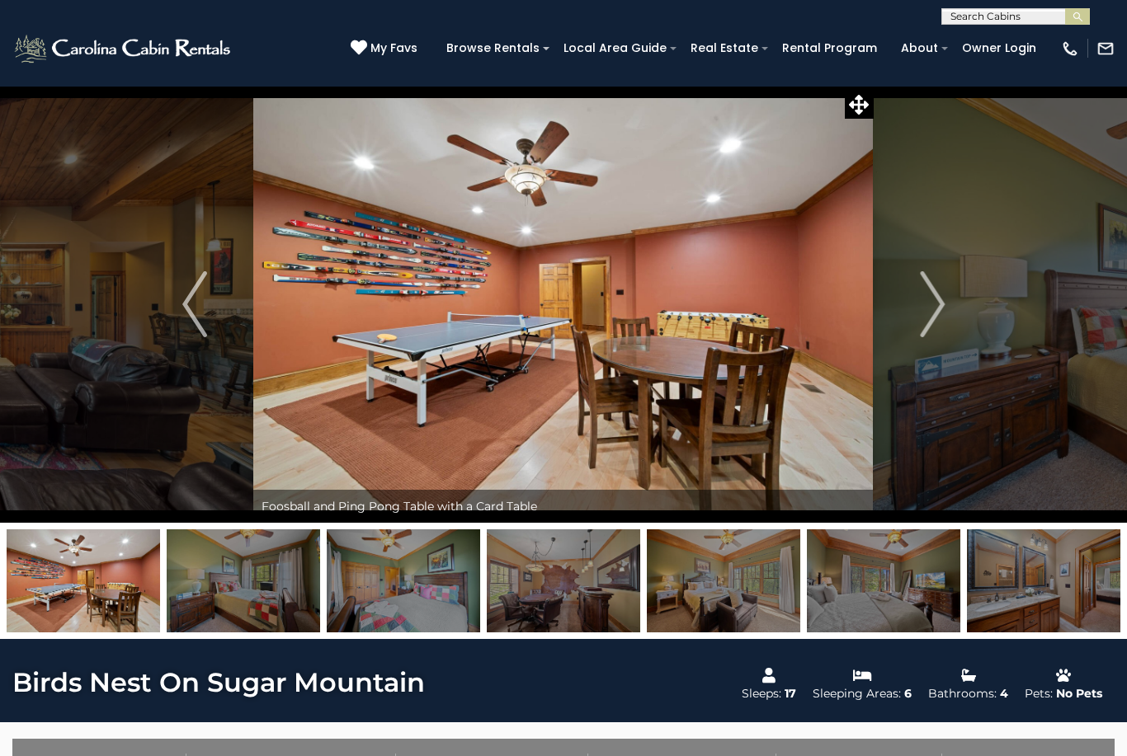
click at [921, 323] on img "Next" at bounding box center [932, 304] width 25 height 66
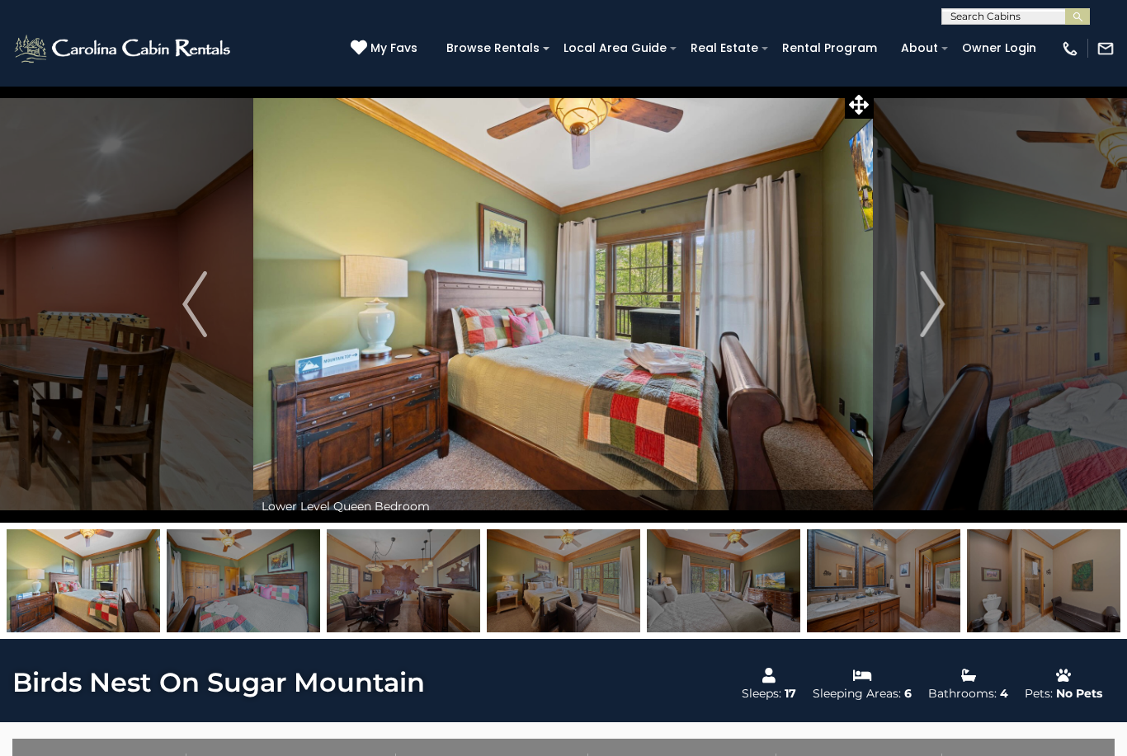
click at [929, 312] on img "Next" at bounding box center [932, 304] width 25 height 66
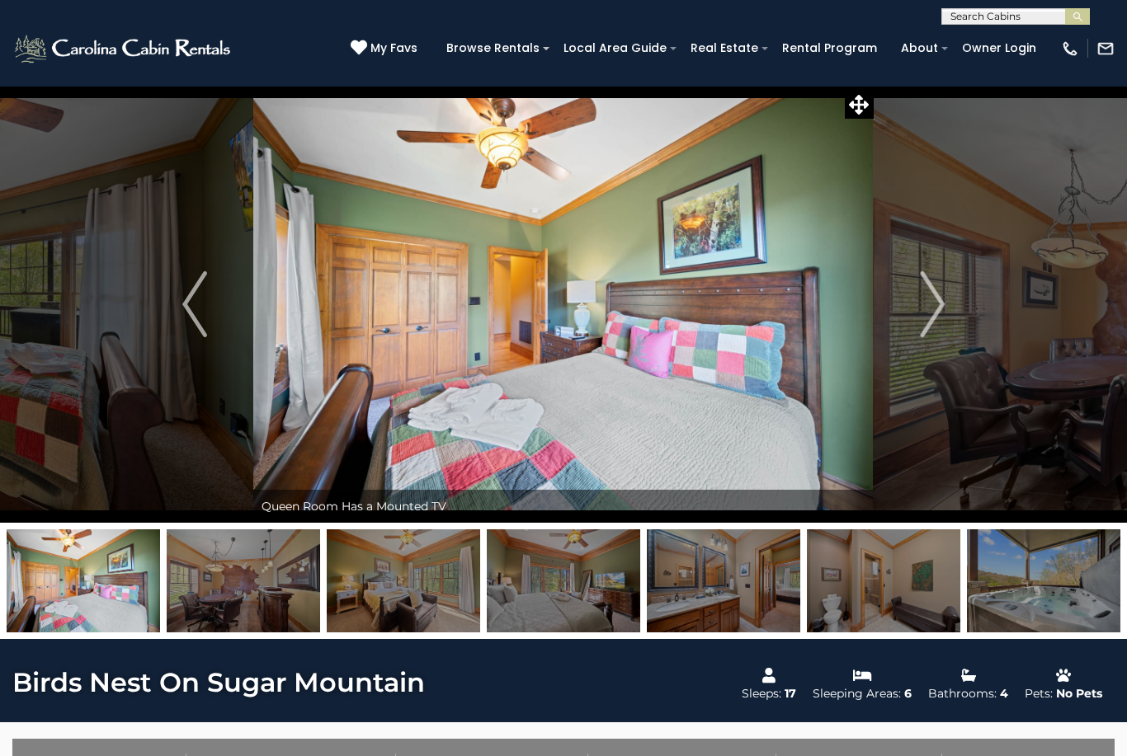
click at [944, 312] on img "Next" at bounding box center [932, 304] width 25 height 66
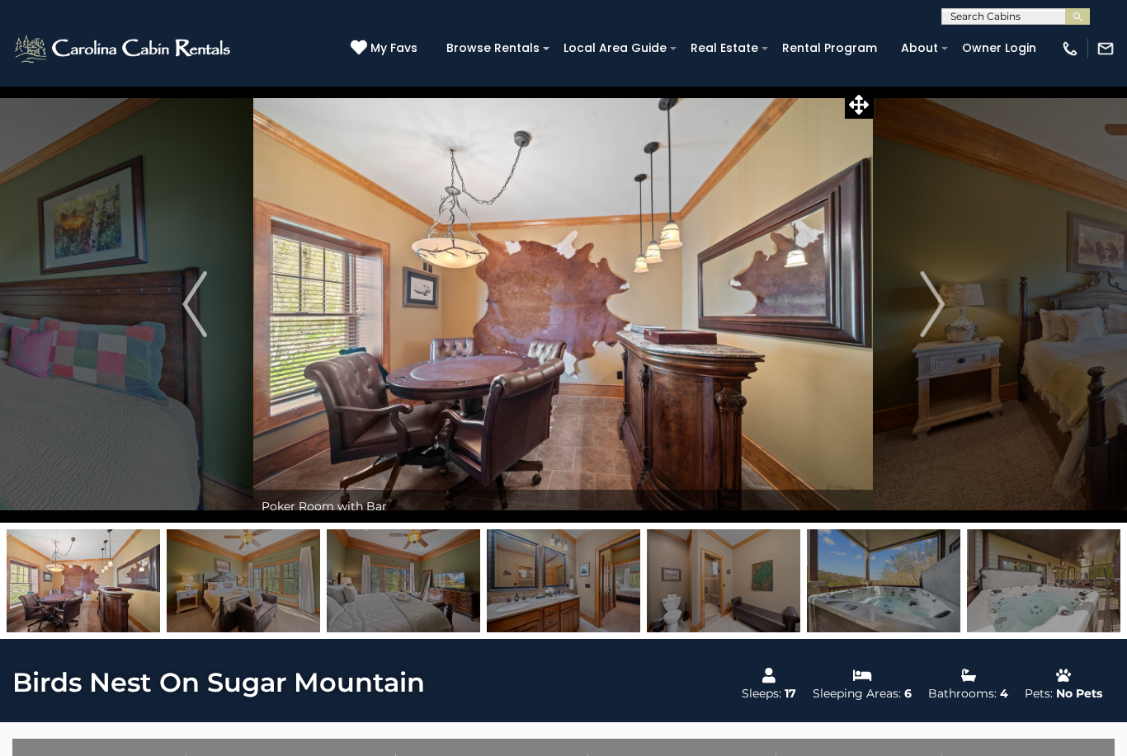
click at [931, 301] on img "Next" at bounding box center [932, 304] width 25 height 66
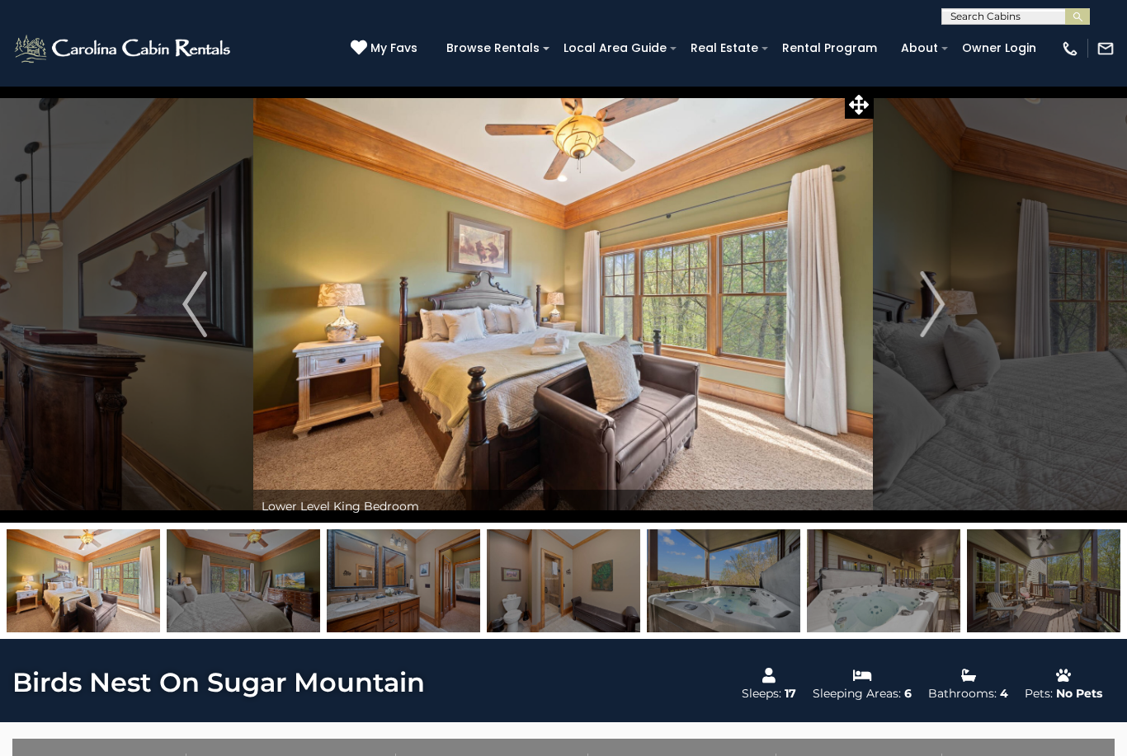
click at [928, 309] on img "Next" at bounding box center [932, 304] width 25 height 66
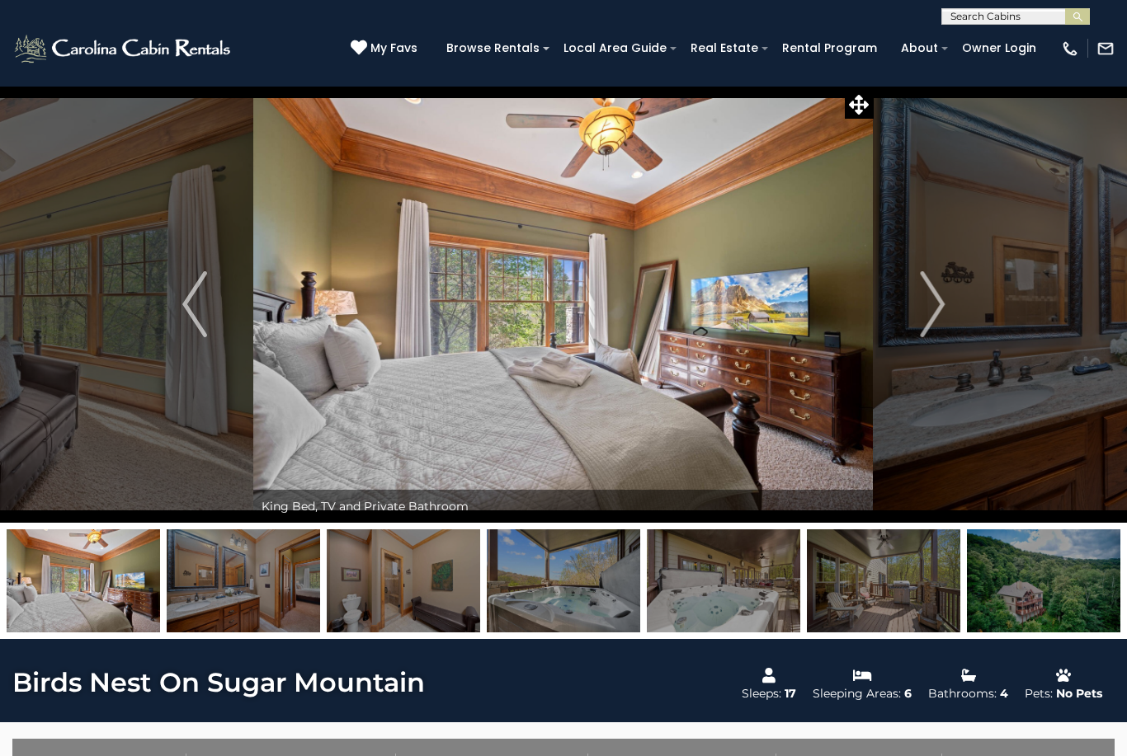
click at [917, 310] on button "Next" at bounding box center [932, 304] width 117 height 437
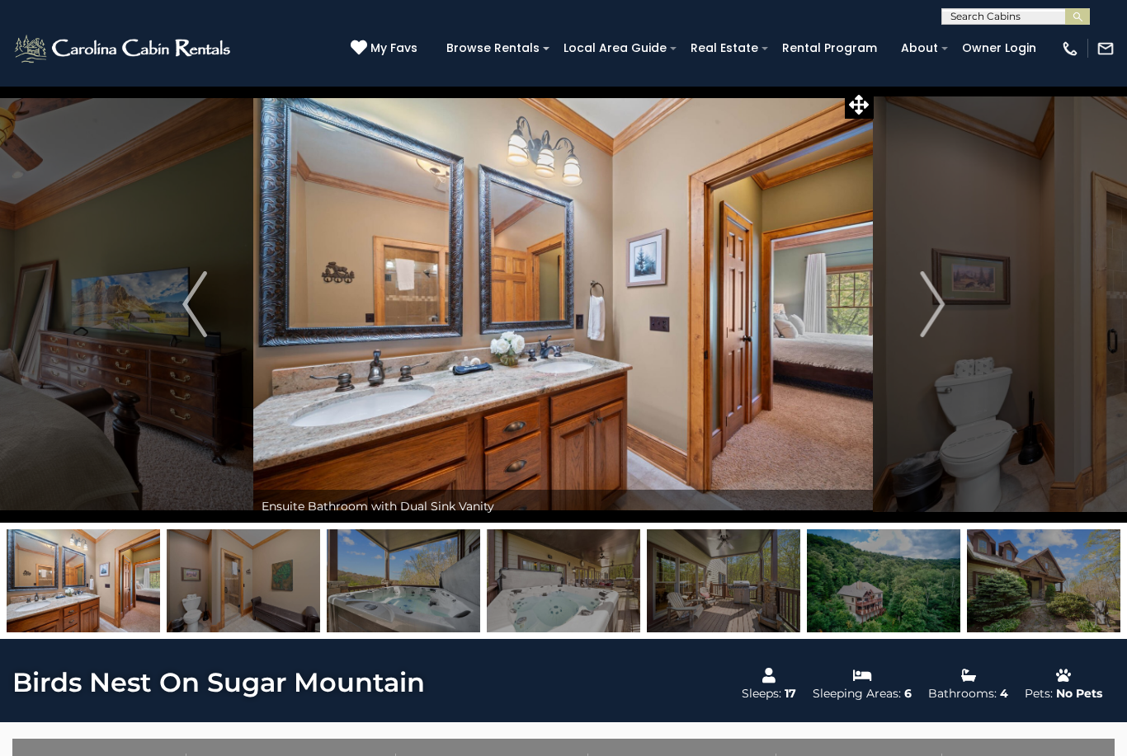
click at [931, 328] on img "Next" at bounding box center [932, 304] width 25 height 66
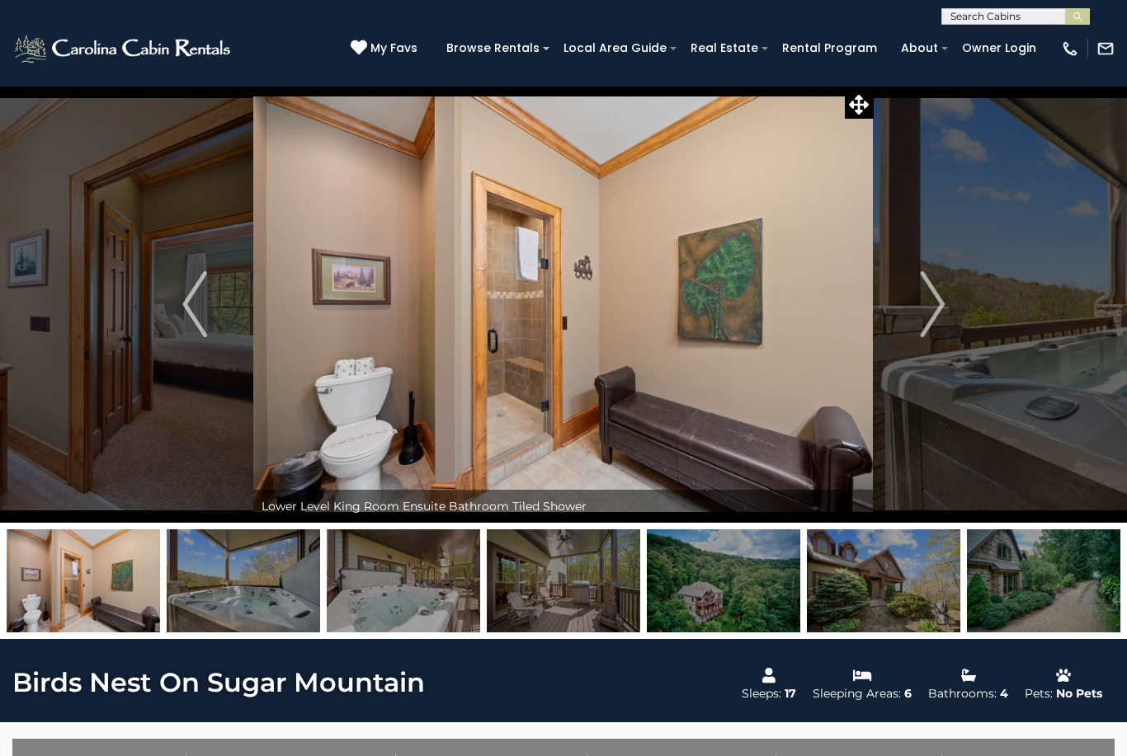
click at [926, 323] on img "Next" at bounding box center [932, 304] width 25 height 66
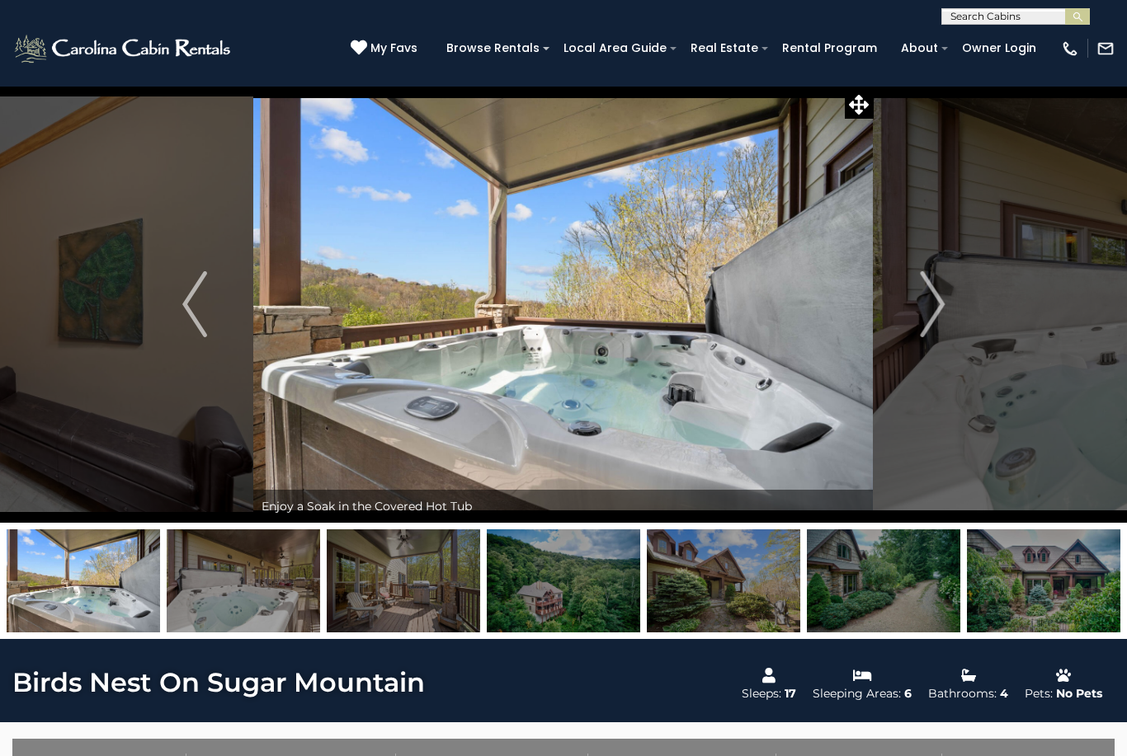
click at [942, 318] on img "Next" at bounding box center [932, 304] width 25 height 66
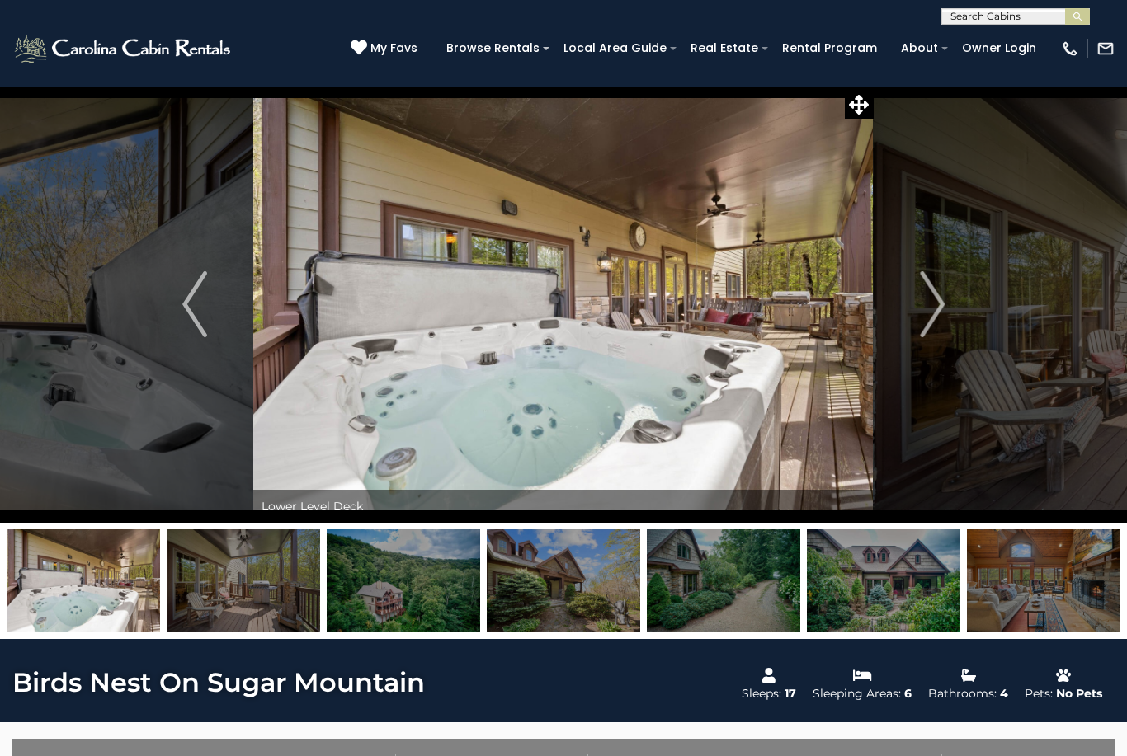
click at [925, 318] on img "Next" at bounding box center [932, 304] width 25 height 66
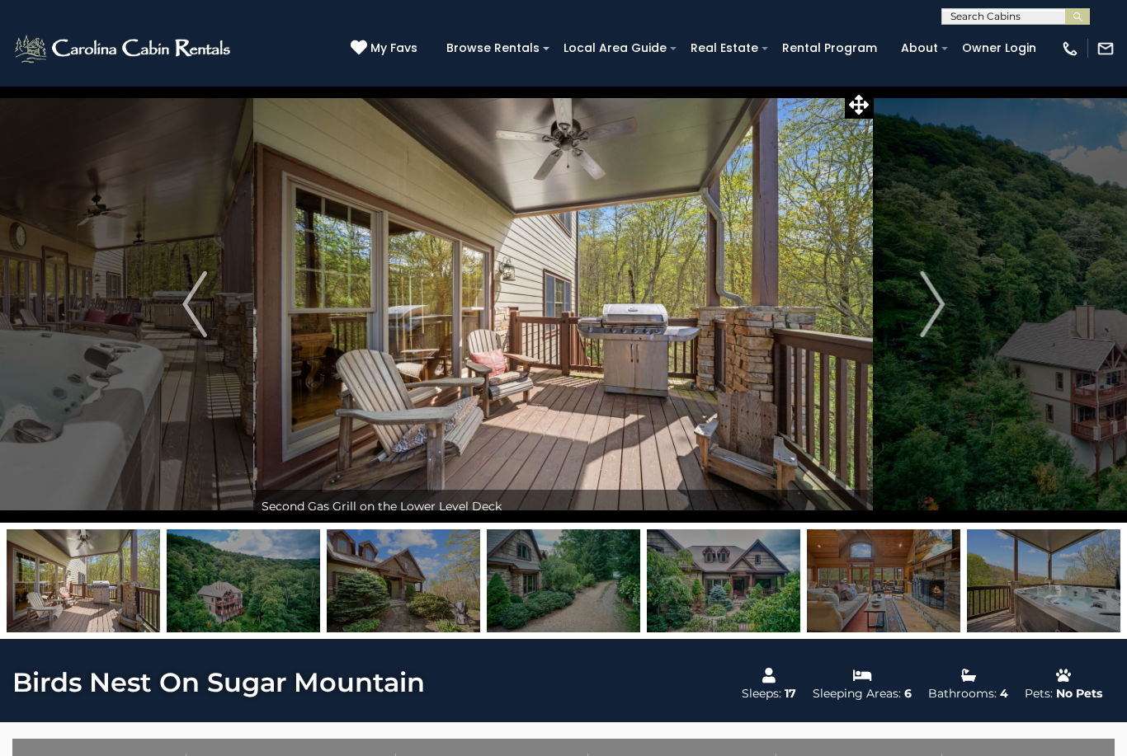
click at [931, 323] on img "Next" at bounding box center [932, 304] width 25 height 66
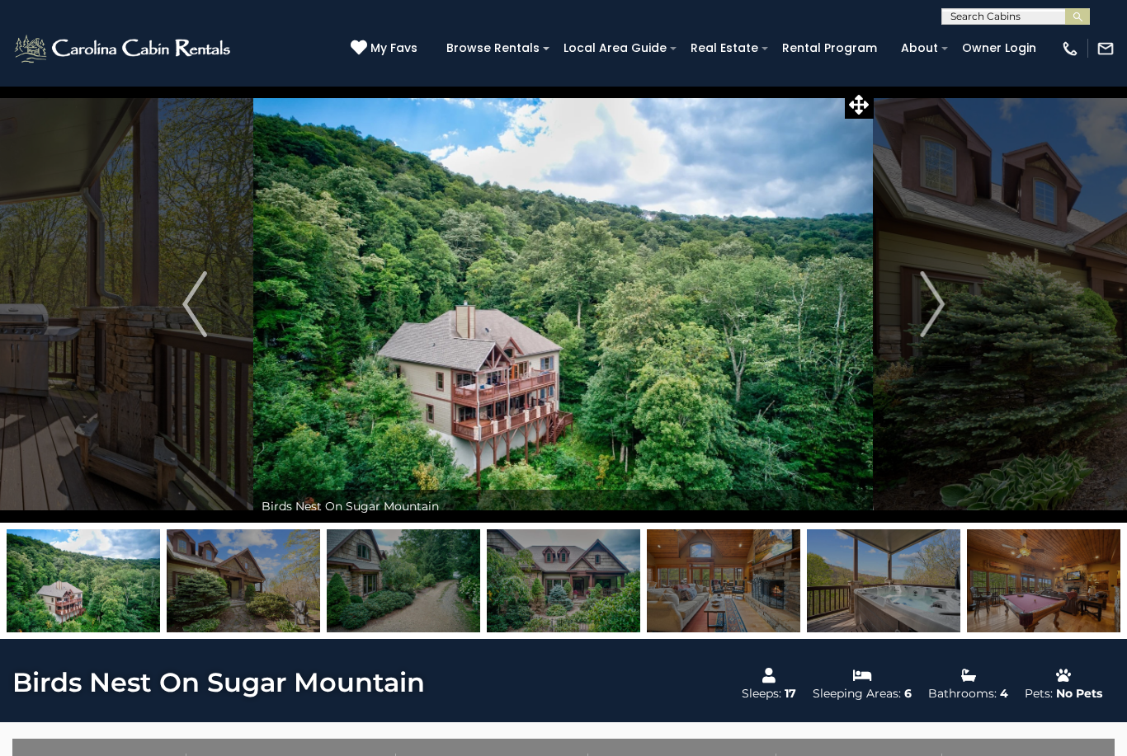
click at [926, 308] on img "Next" at bounding box center [932, 304] width 25 height 66
